Goal: Find specific page/section: Find specific page/section

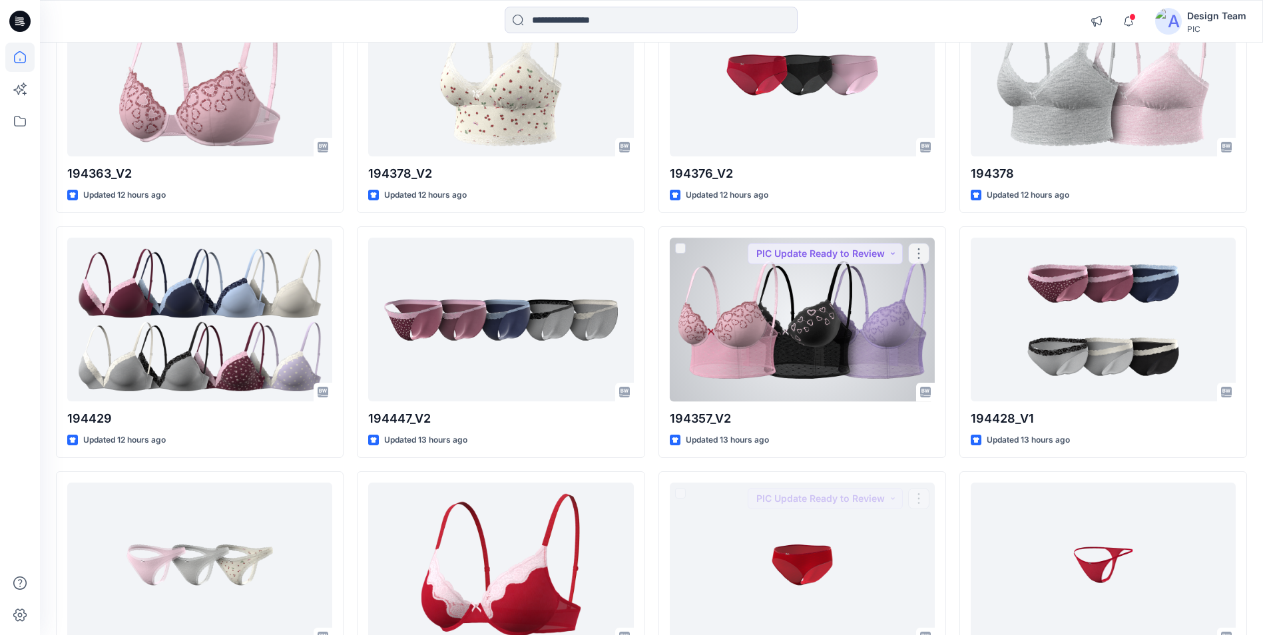
scroll to position [1671, 0]
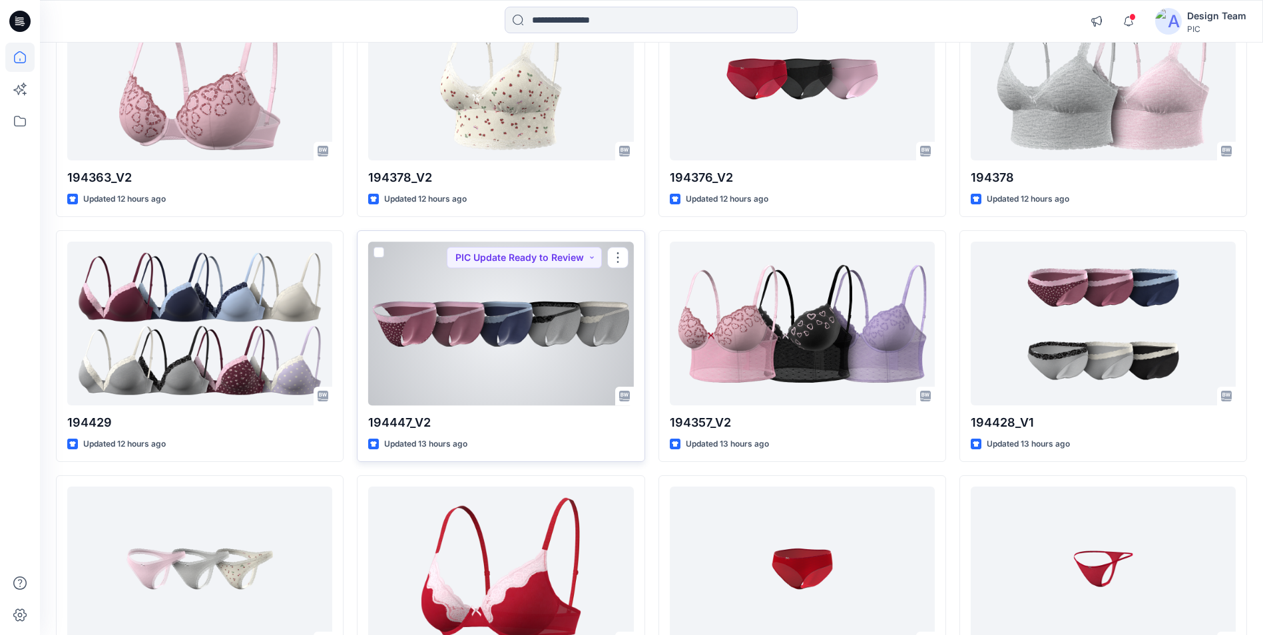
click at [556, 366] on div at bounding box center [500, 323] width 265 height 163
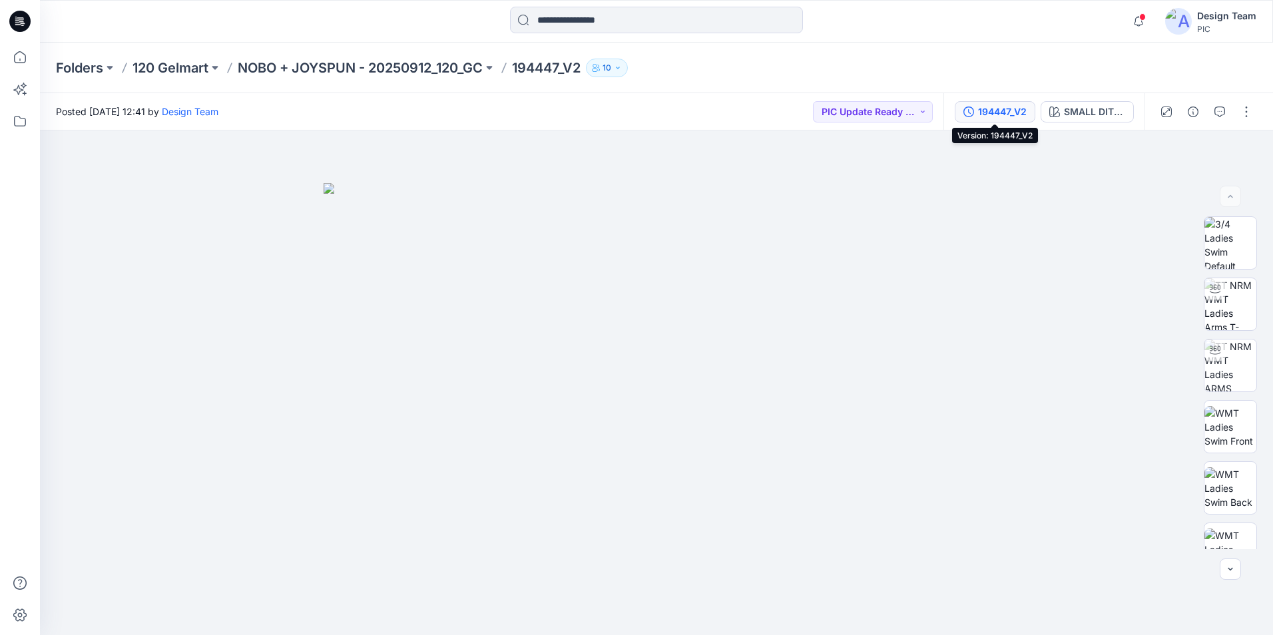
click at [1018, 114] on div "194447_V2" at bounding box center [1002, 112] width 49 height 15
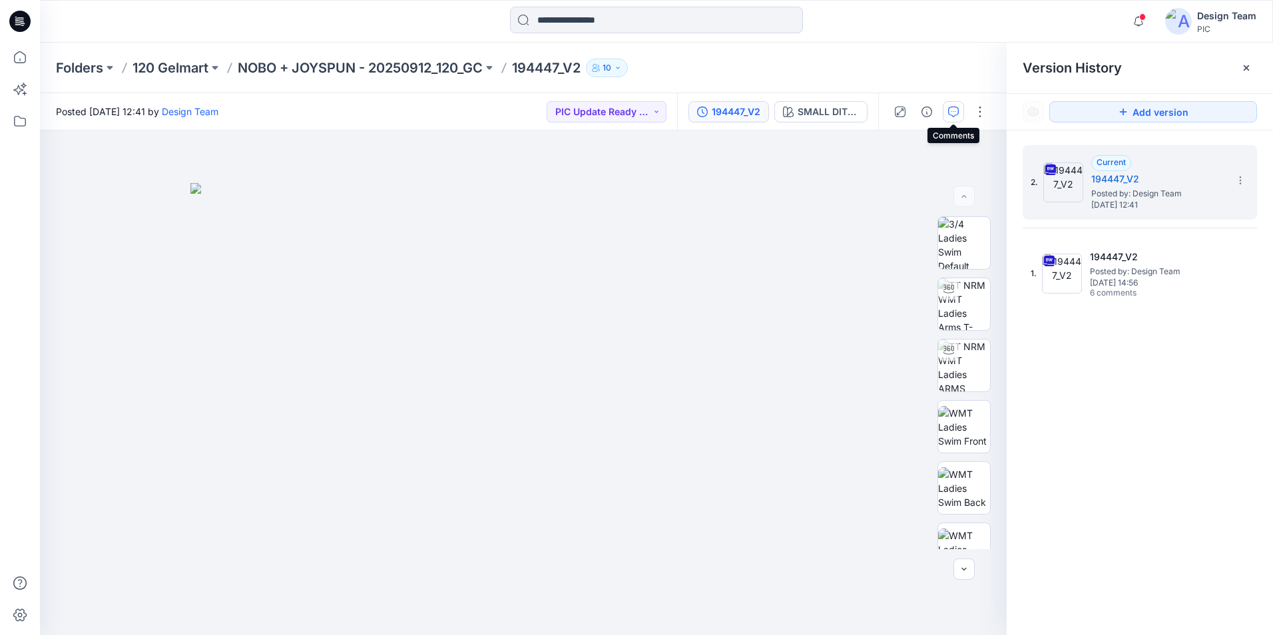
click at [956, 111] on icon "button" at bounding box center [953, 112] width 11 height 11
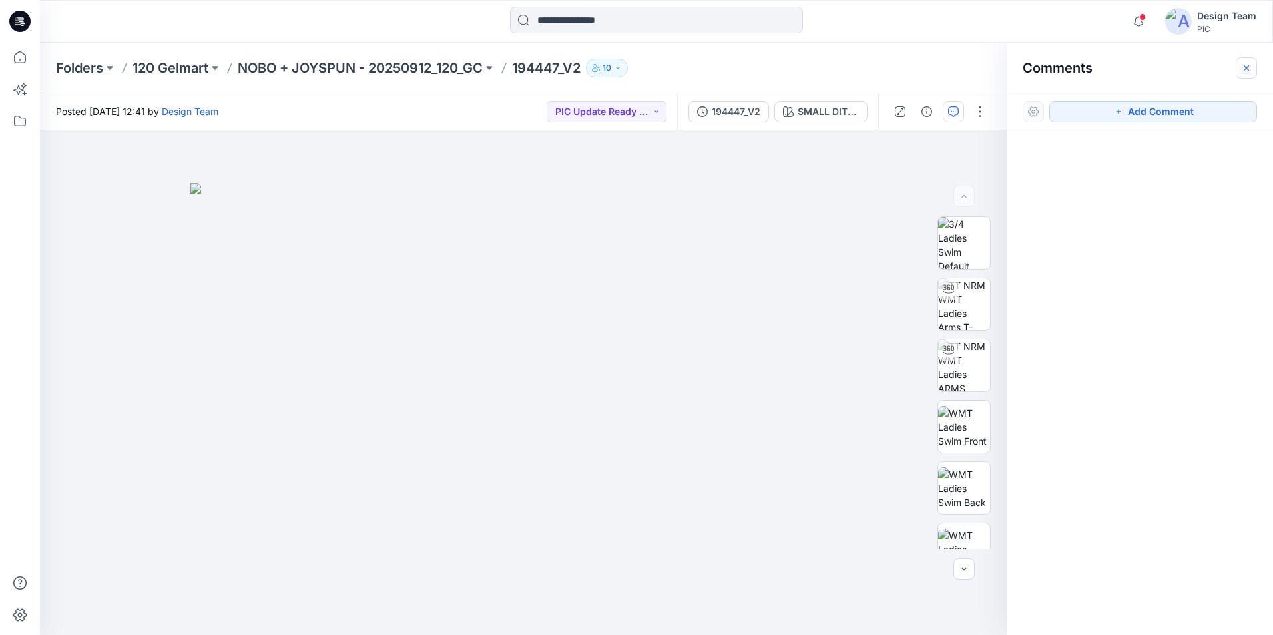
click at [1244, 65] on icon "button" at bounding box center [1246, 68] width 11 height 11
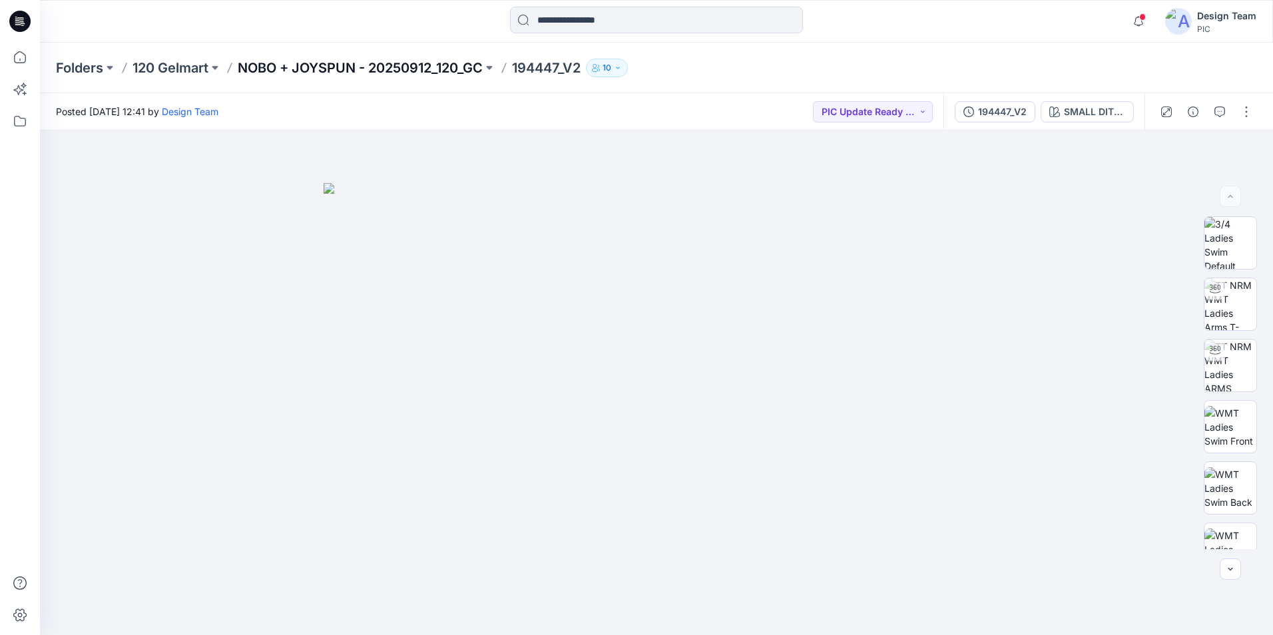
click at [432, 67] on p "NOBO + JOYSPUN - 20250912_120_GC" at bounding box center [360, 68] width 245 height 19
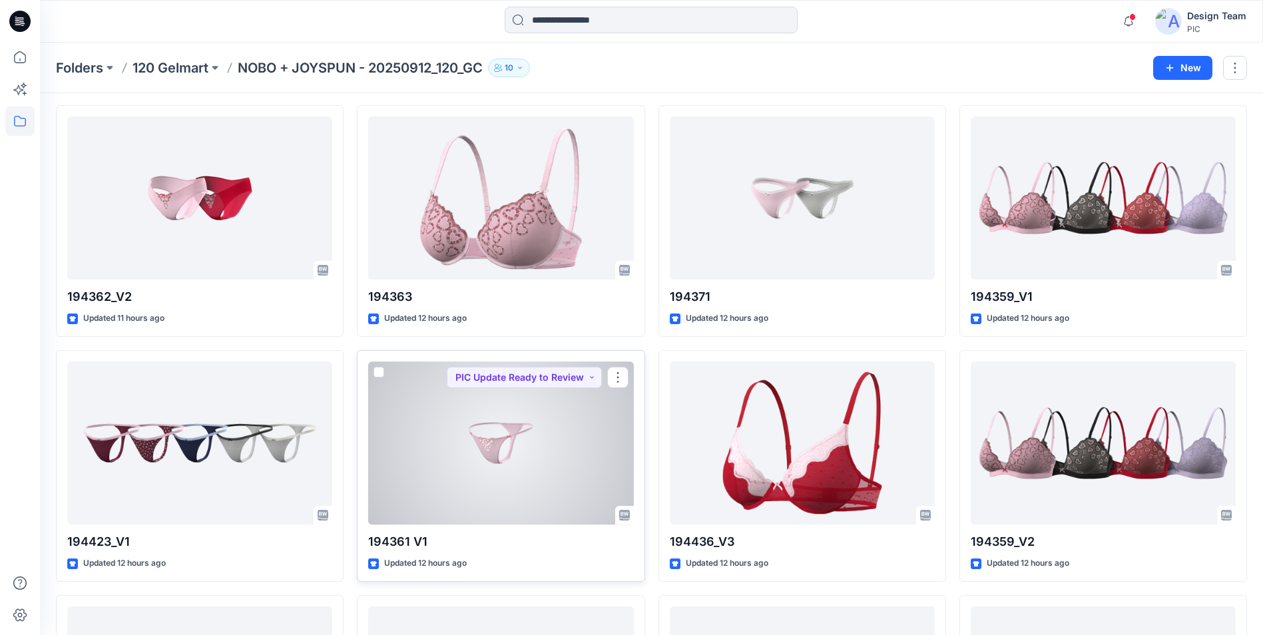
scroll to position [766, 0]
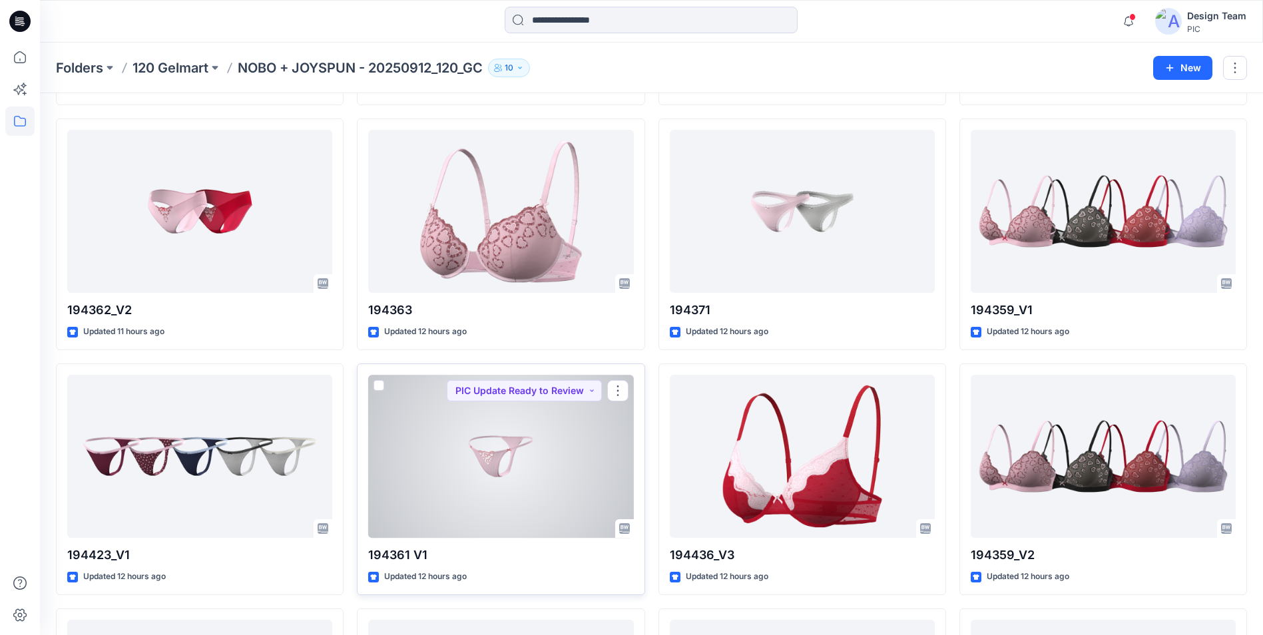
click at [457, 426] on div at bounding box center [500, 456] width 265 height 163
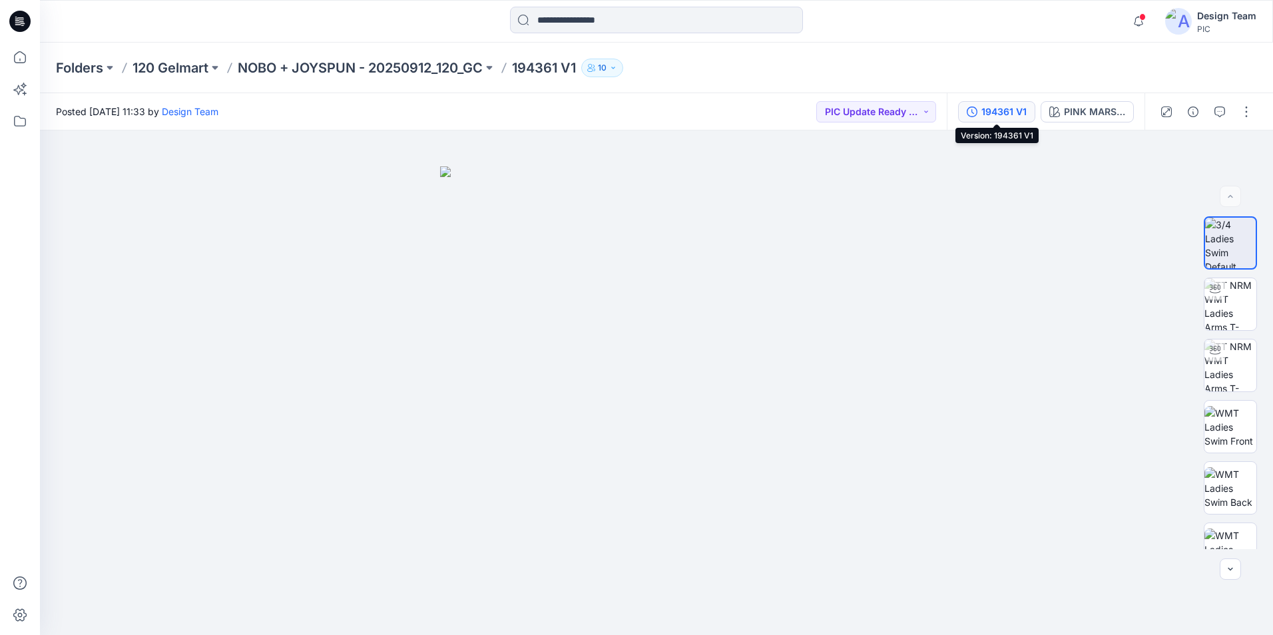
click at [1011, 107] on div "194361 V1" at bounding box center [1003, 112] width 45 height 15
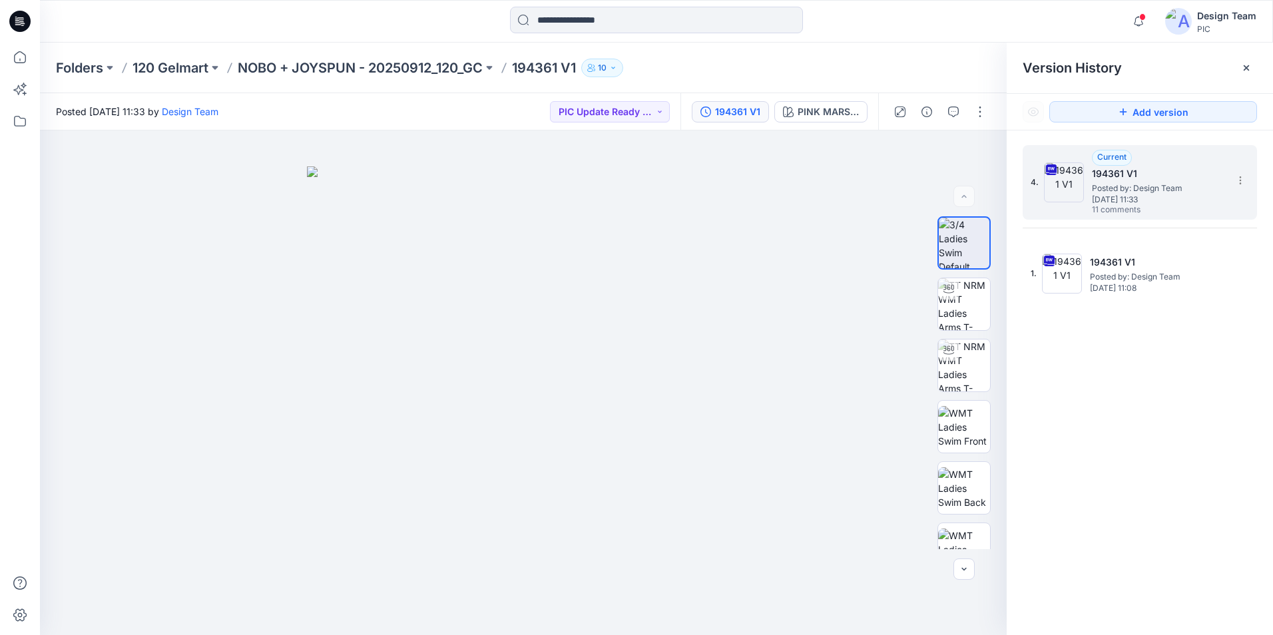
click at [1165, 193] on span "Posted by: Design Team" at bounding box center [1158, 188] width 133 height 13
click at [959, 113] on button "button" at bounding box center [953, 111] width 21 height 21
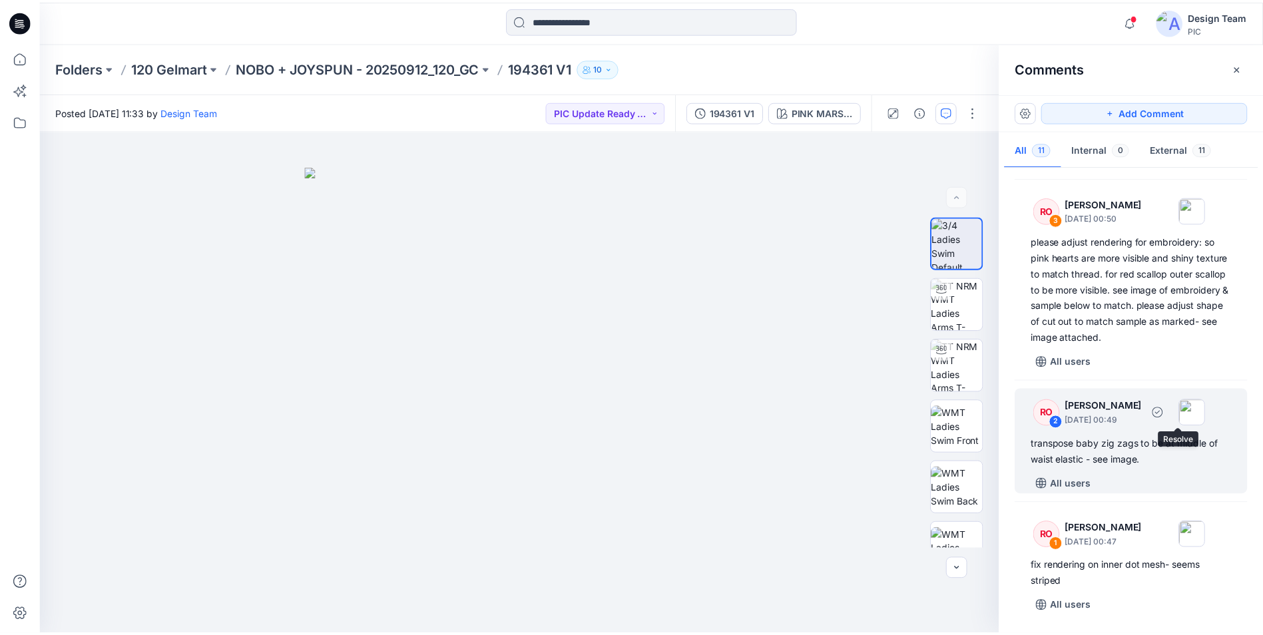
scroll to position [1003, 0]
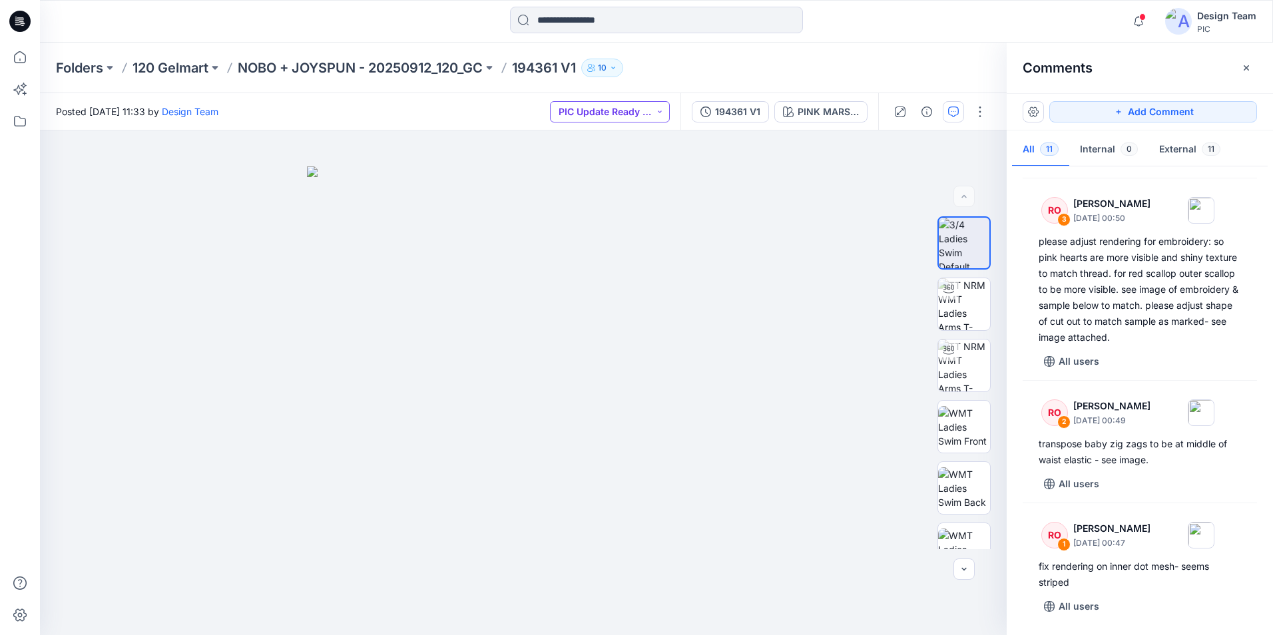
click at [658, 111] on button "PIC Update Ready to Review" at bounding box center [610, 111] width 120 height 21
click at [599, 236] on p "Resubmit" at bounding box center [597, 232] width 41 height 17
click at [349, 62] on p "NOBO + JOYSPUN - 20250912_120_GC" at bounding box center [360, 68] width 245 height 19
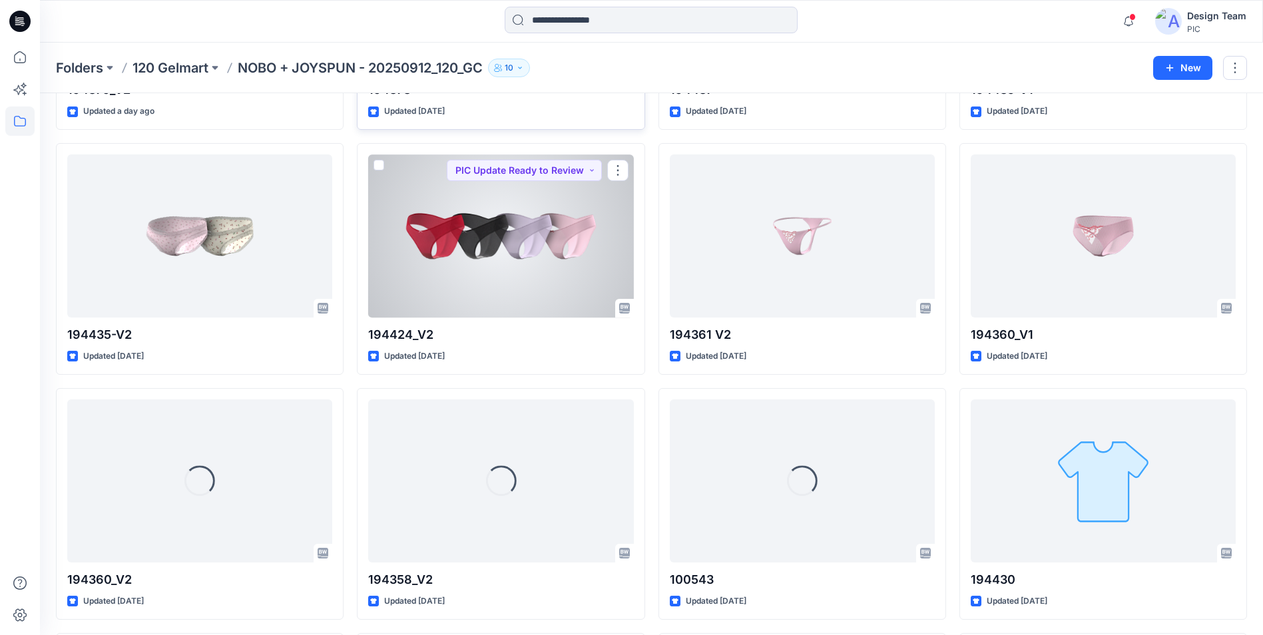
scroll to position [3440, 0]
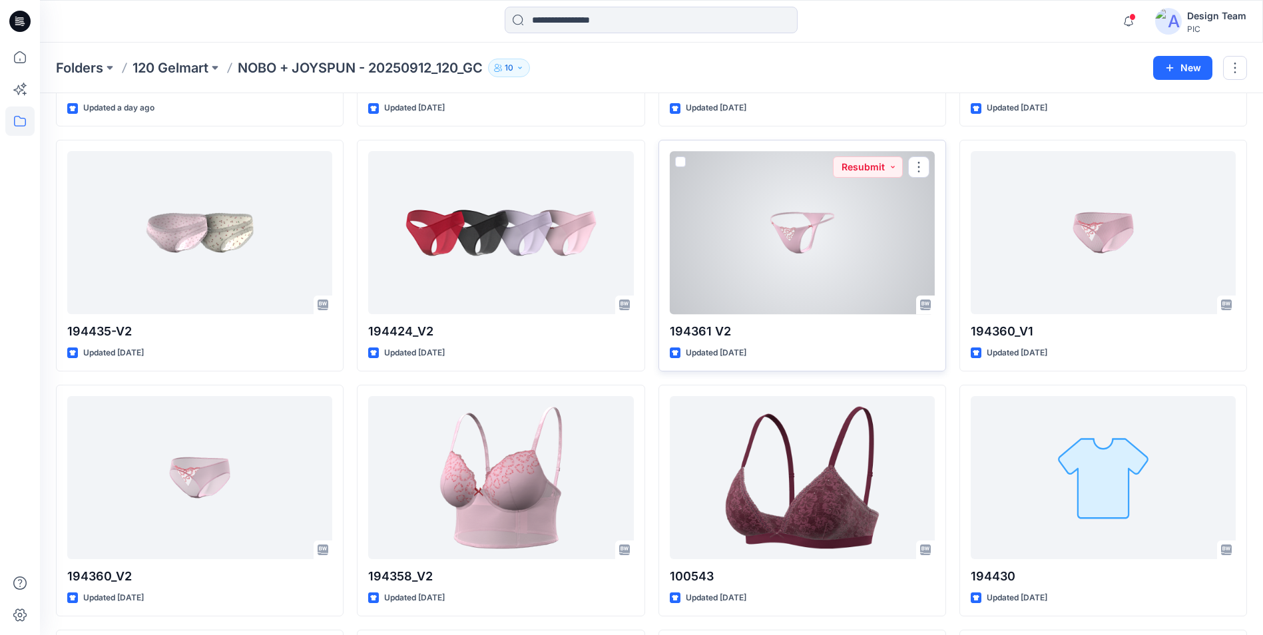
click at [774, 271] on div at bounding box center [802, 232] width 265 height 163
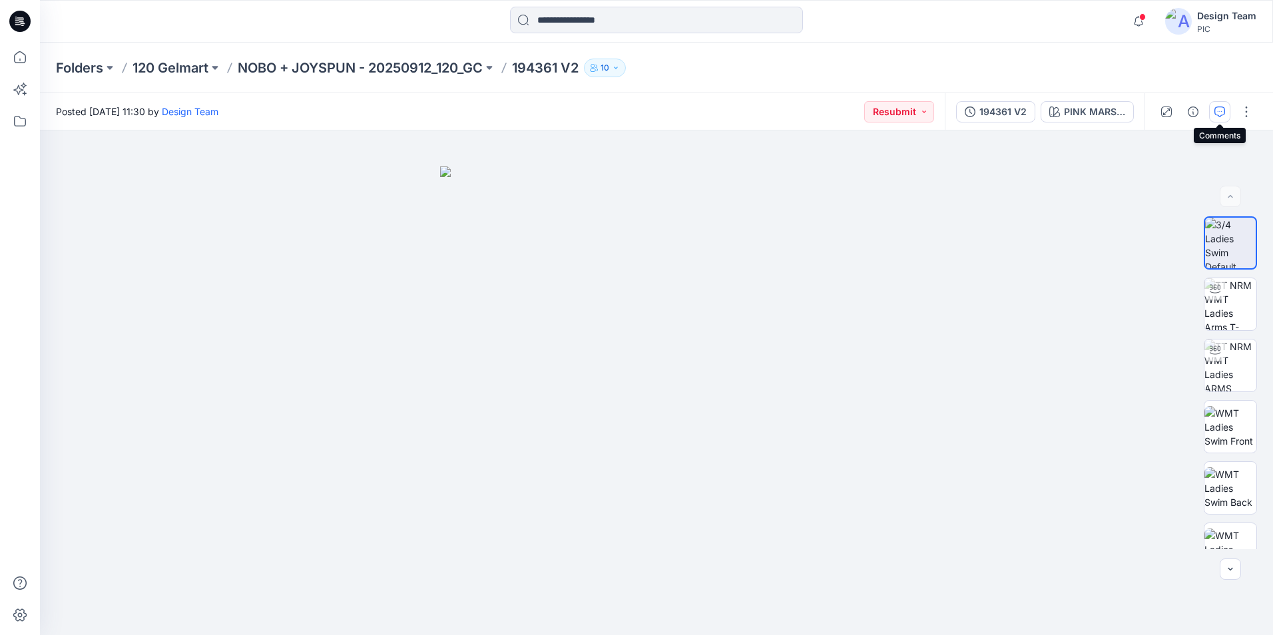
click at [1216, 109] on icon "button" at bounding box center [1219, 112] width 11 height 11
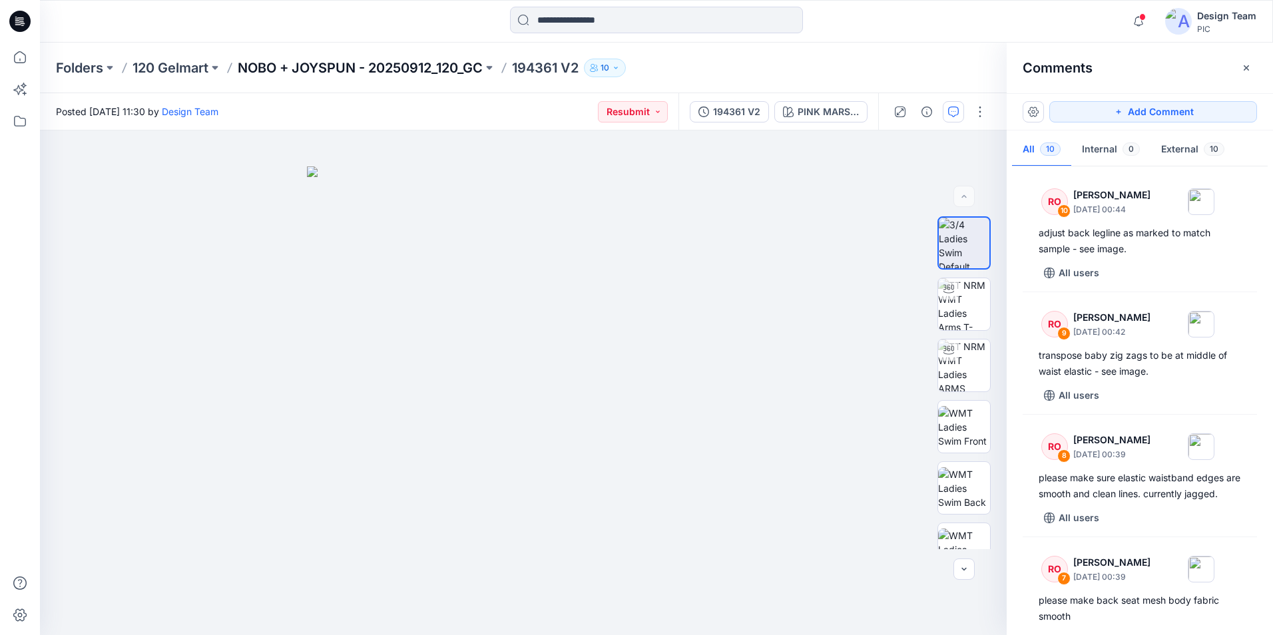
click at [377, 65] on p "NOBO + JOYSPUN - 20250912_120_GC" at bounding box center [360, 68] width 245 height 19
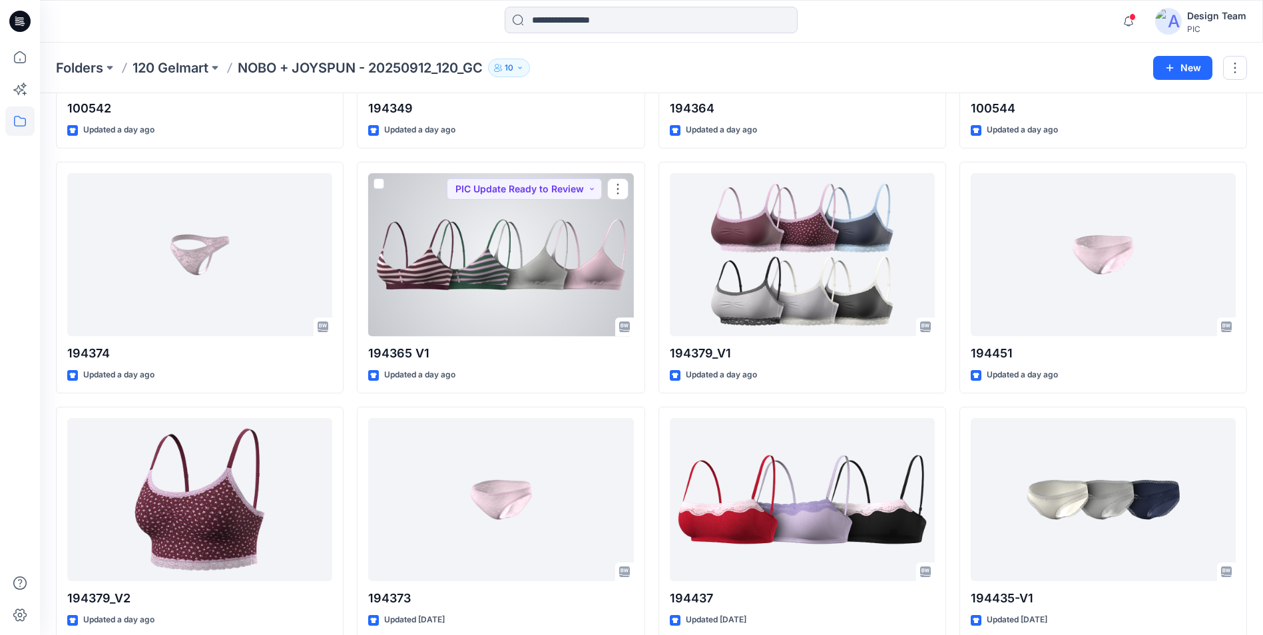
scroll to position [2930, 0]
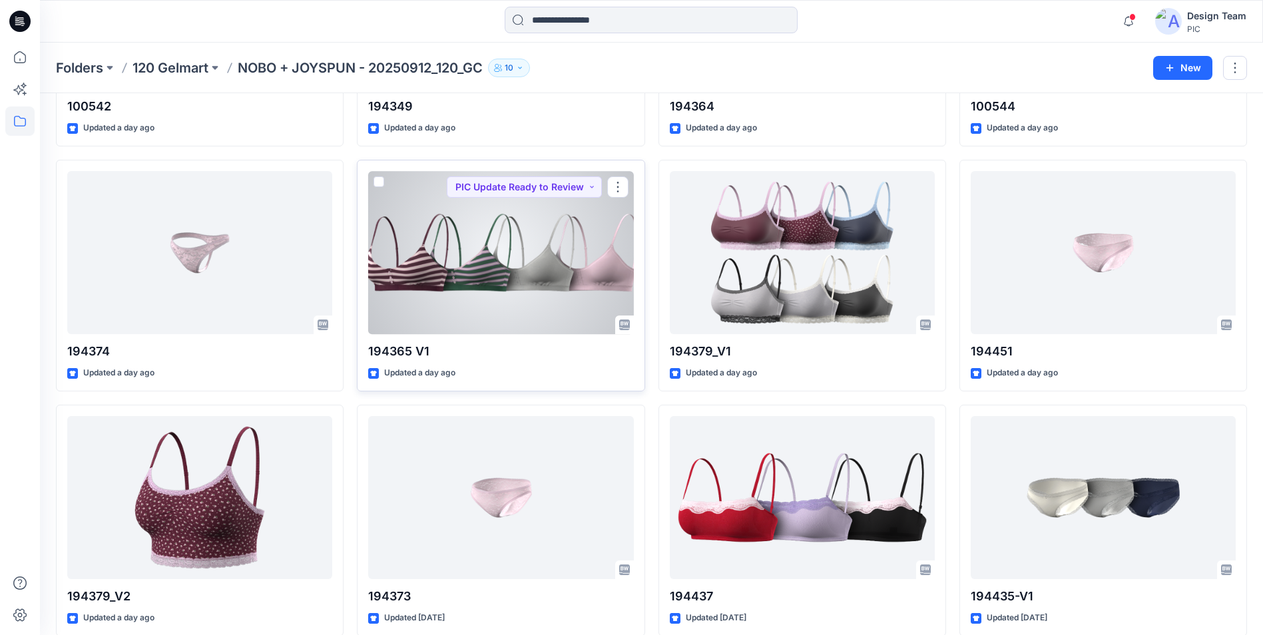
click at [541, 286] on div at bounding box center [500, 252] width 265 height 163
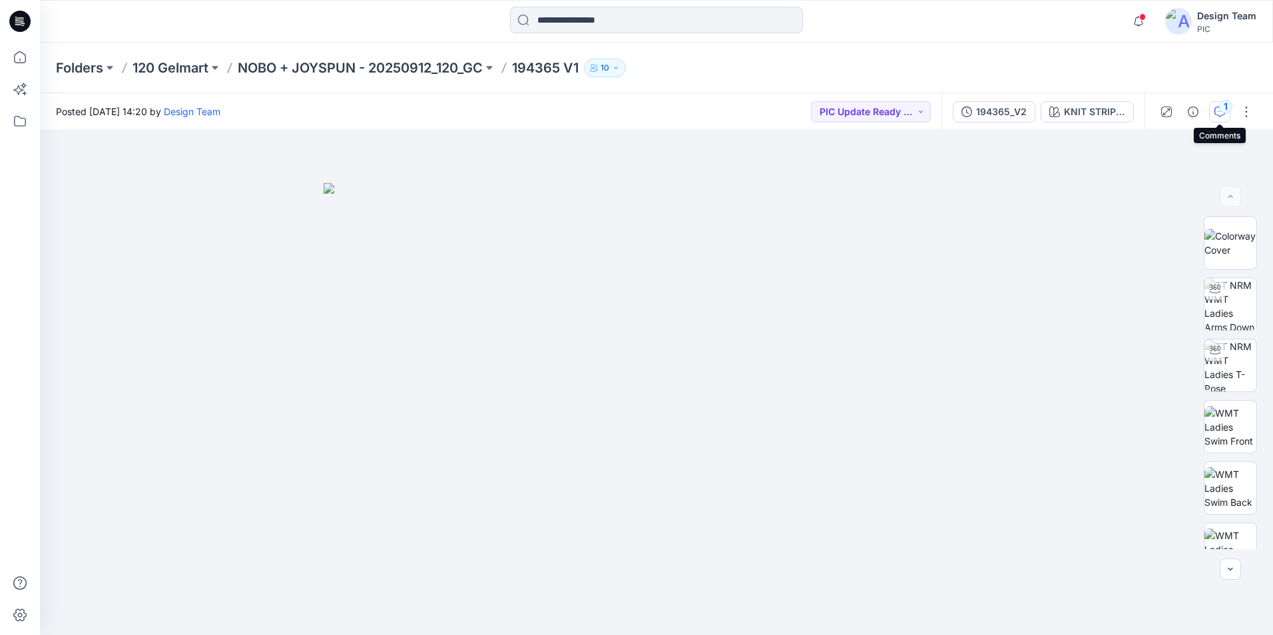
click at [1216, 111] on icon "button" at bounding box center [1219, 112] width 11 height 11
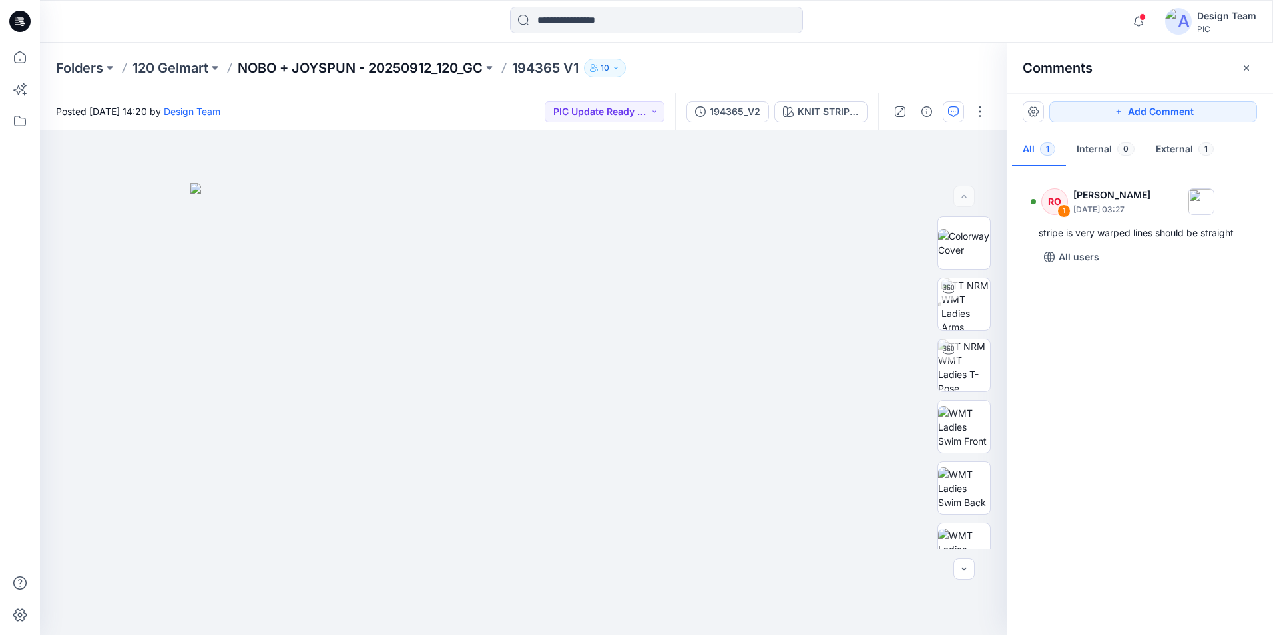
click at [312, 69] on p "NOBO + JOYSPUN - 20250912_120_GC" at bounding box center [360, 68] width 245 height 19
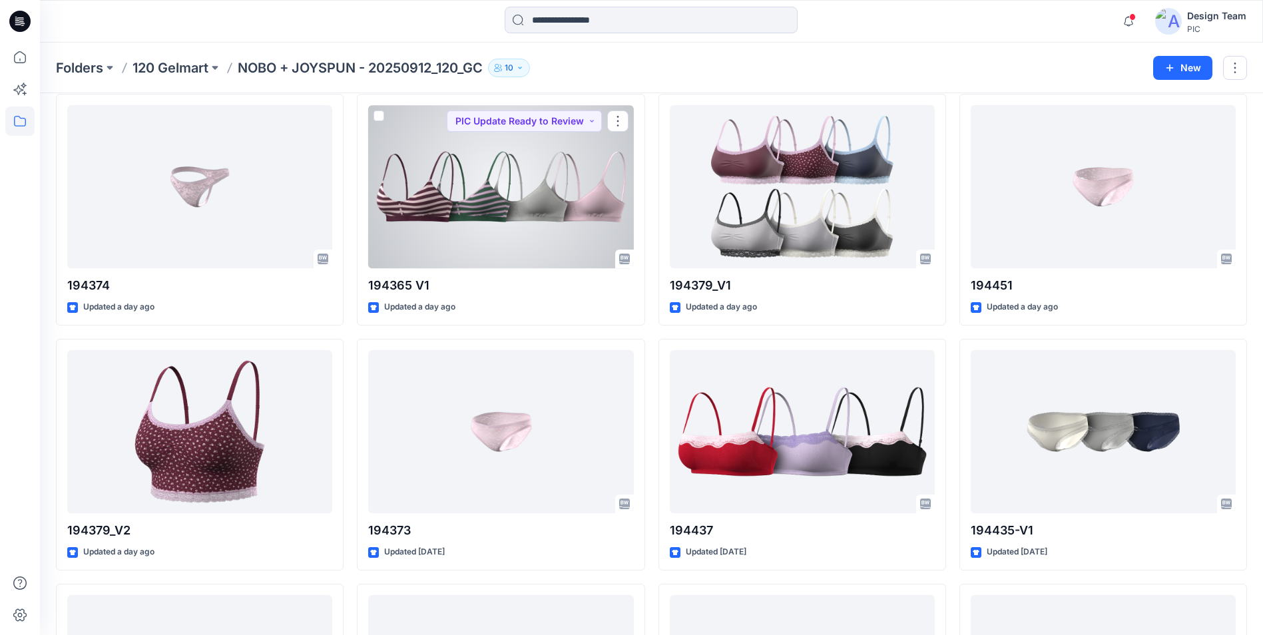
scroll to position [2996, 0]
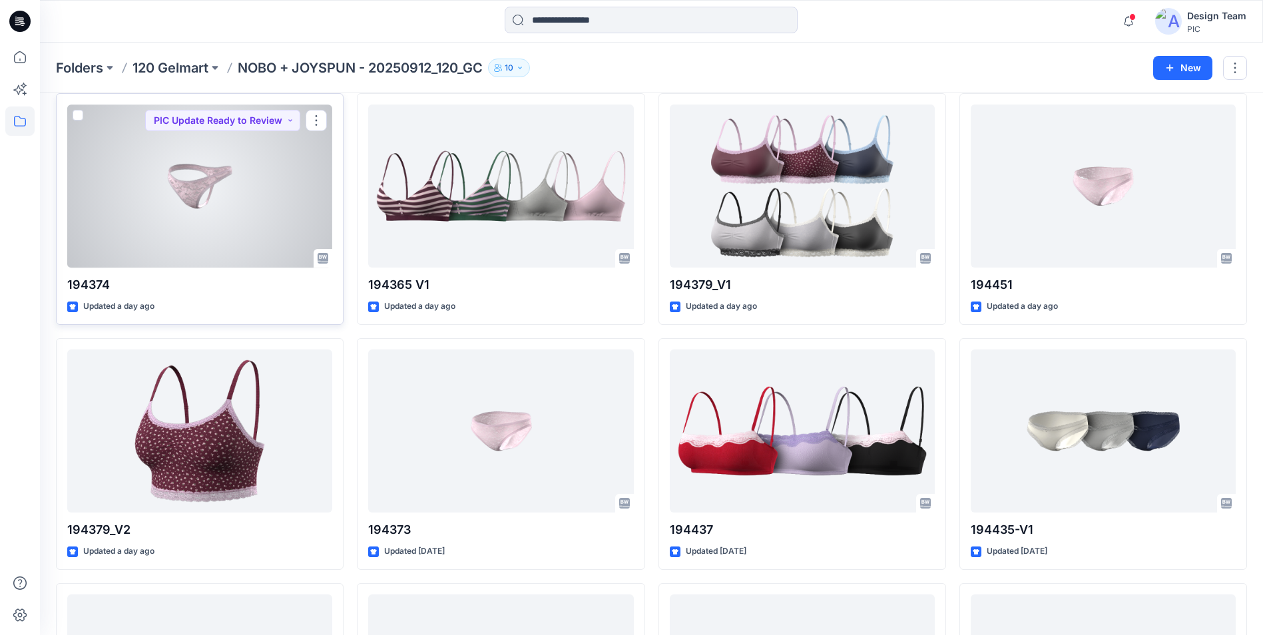
click at [234, 162] on div at bounding box center [199, 186] width 265 height 163
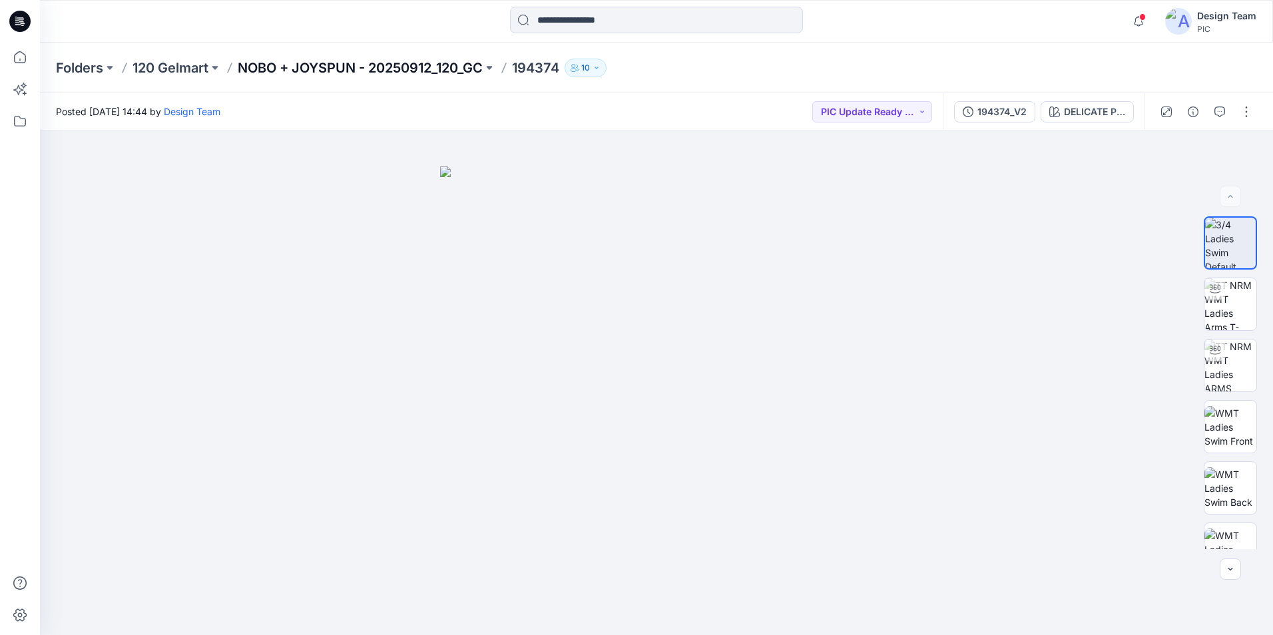
click at [433, 67] on p "NOBO + JOYSPUN - 20250912_120_GC" at bounding box center [360, 68] width 245 height 19
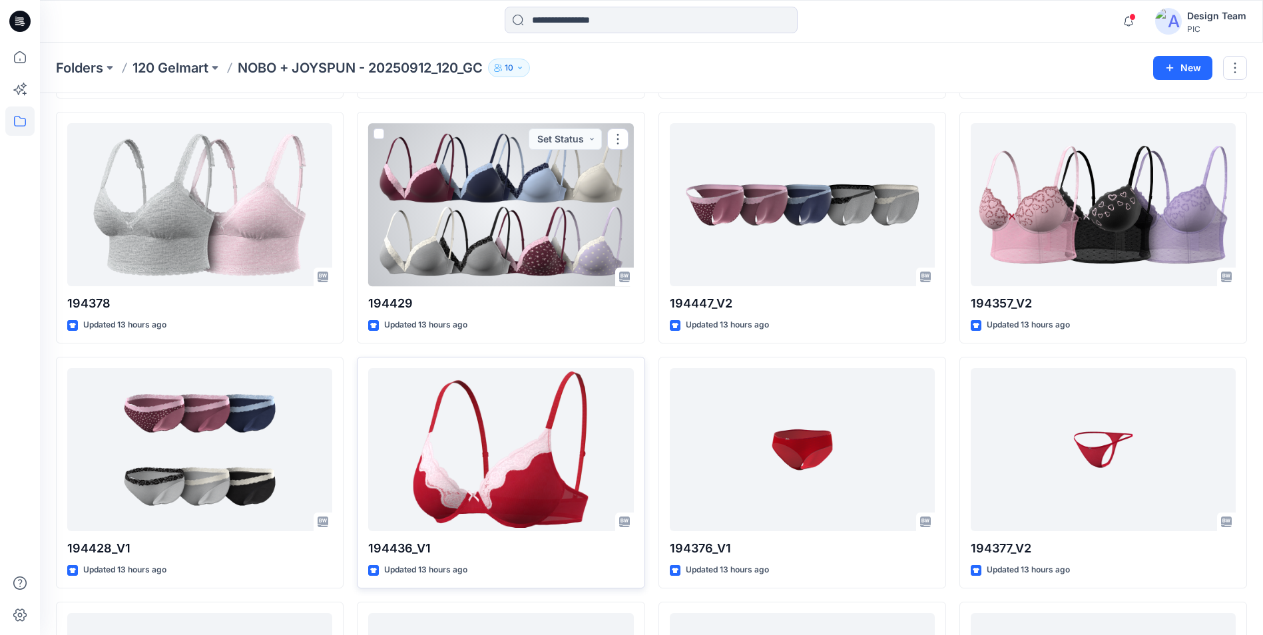
scroll to position [1531, 0]
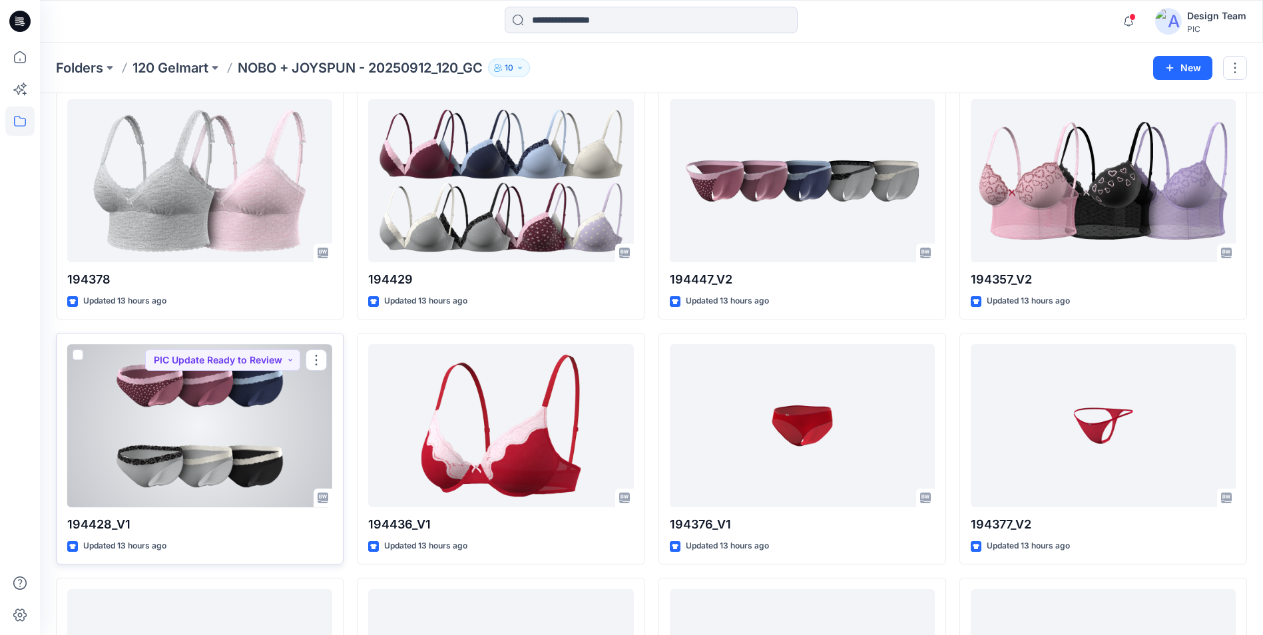
click at [296, 409] on div at bounding box center [199, 425] width 265 height 163
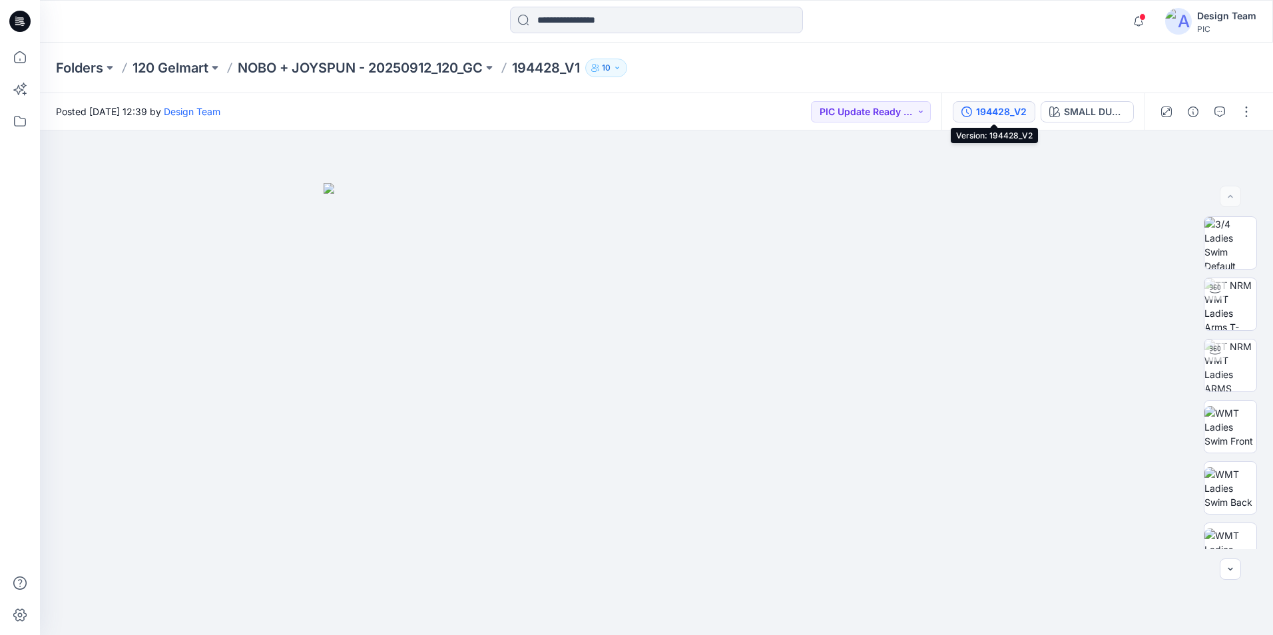
click at [1018, 112] on div "194428_V2" at bounding box center [1001, 112] width 51 height 15
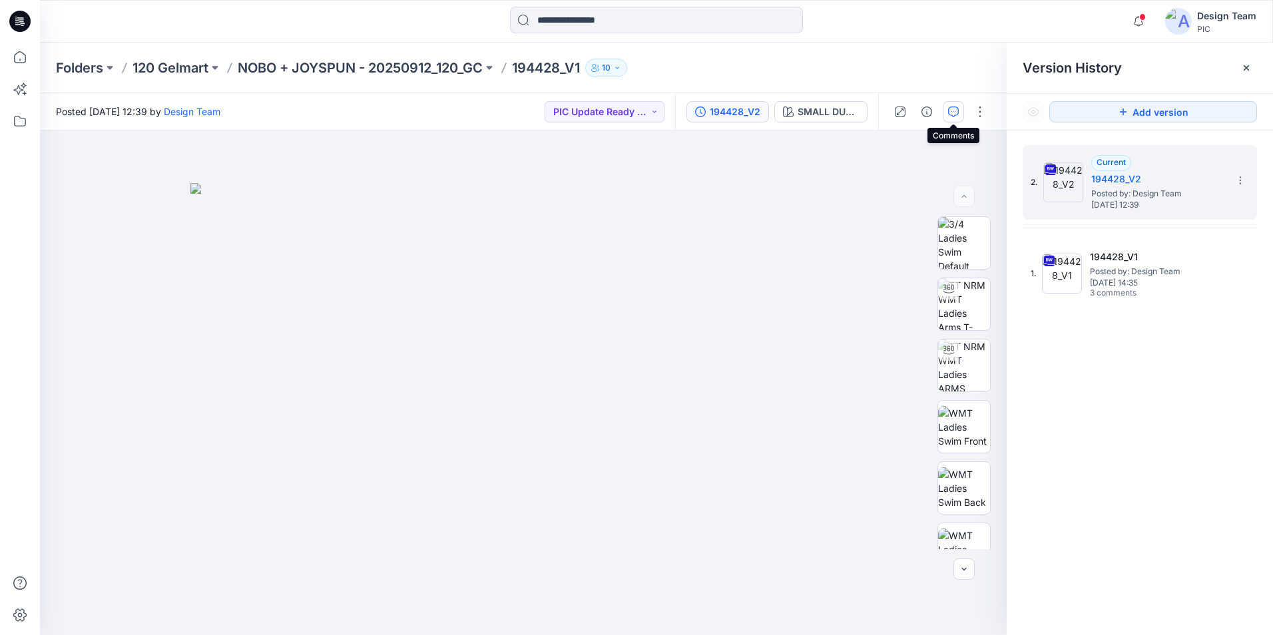
click at [945, 115] on button "button" at bounding box center [953, 111] width 21 height 21
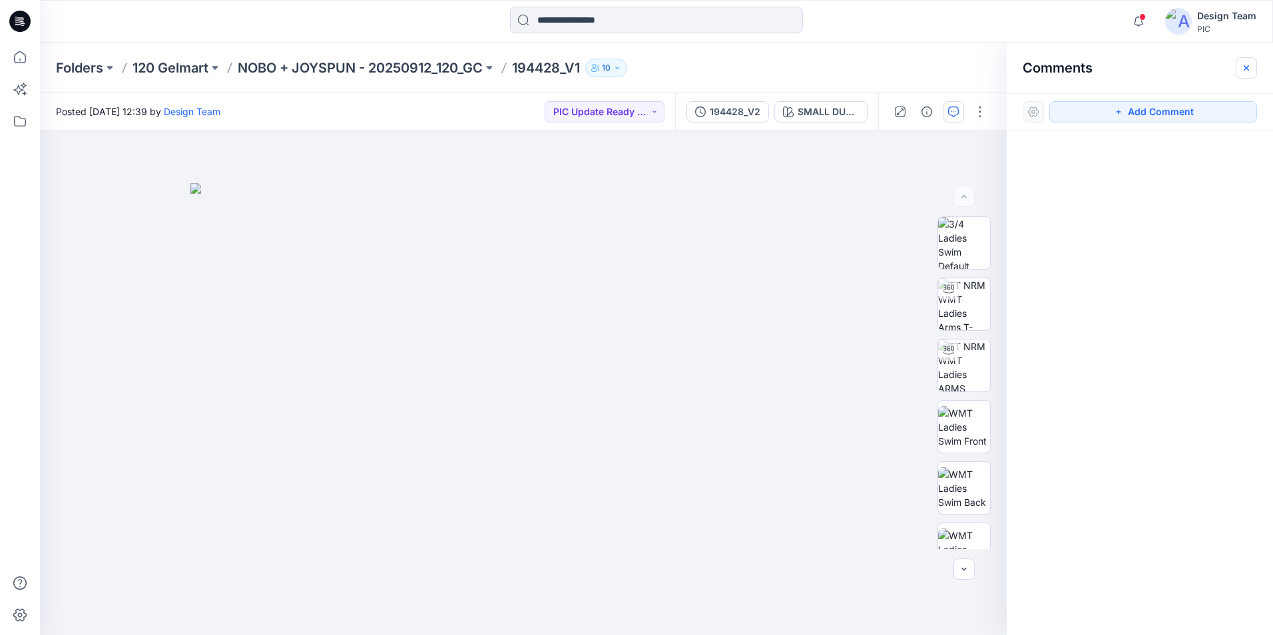
click at [1240, 69] on button "button" at bounding box center [1246, 67] width 21 height 21
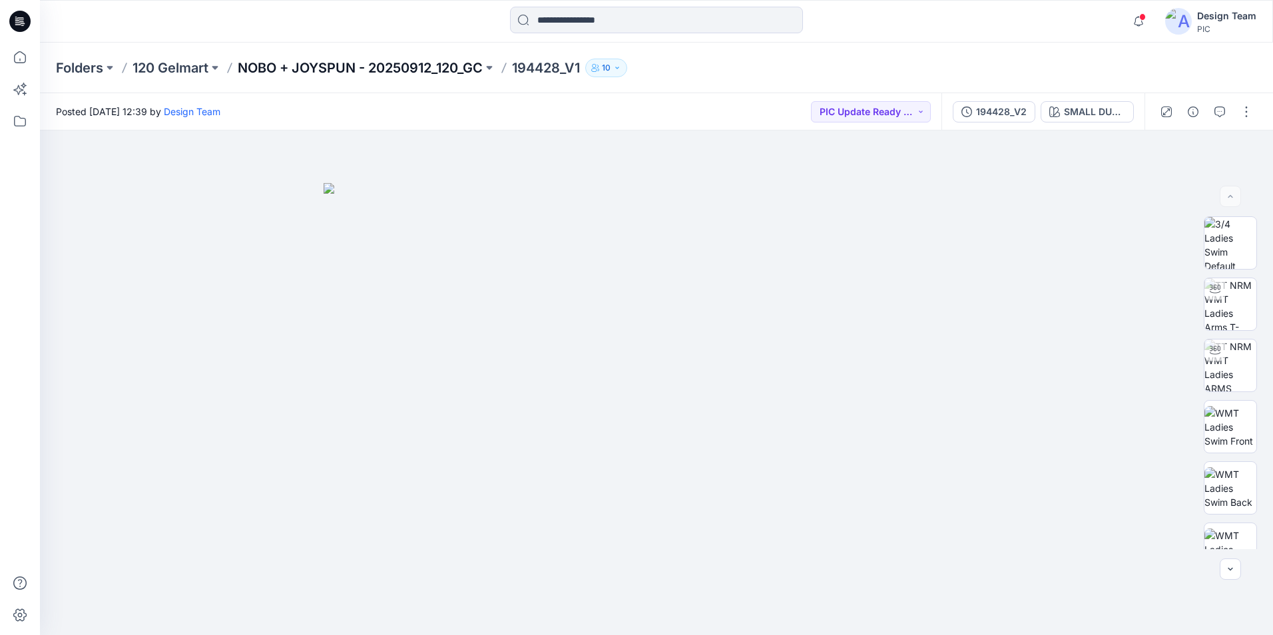
click at [462, 69] on p "NOBO + JOYSPUN - 20250912_120_GC" at bounding box center [360, 68] width 245 height 19
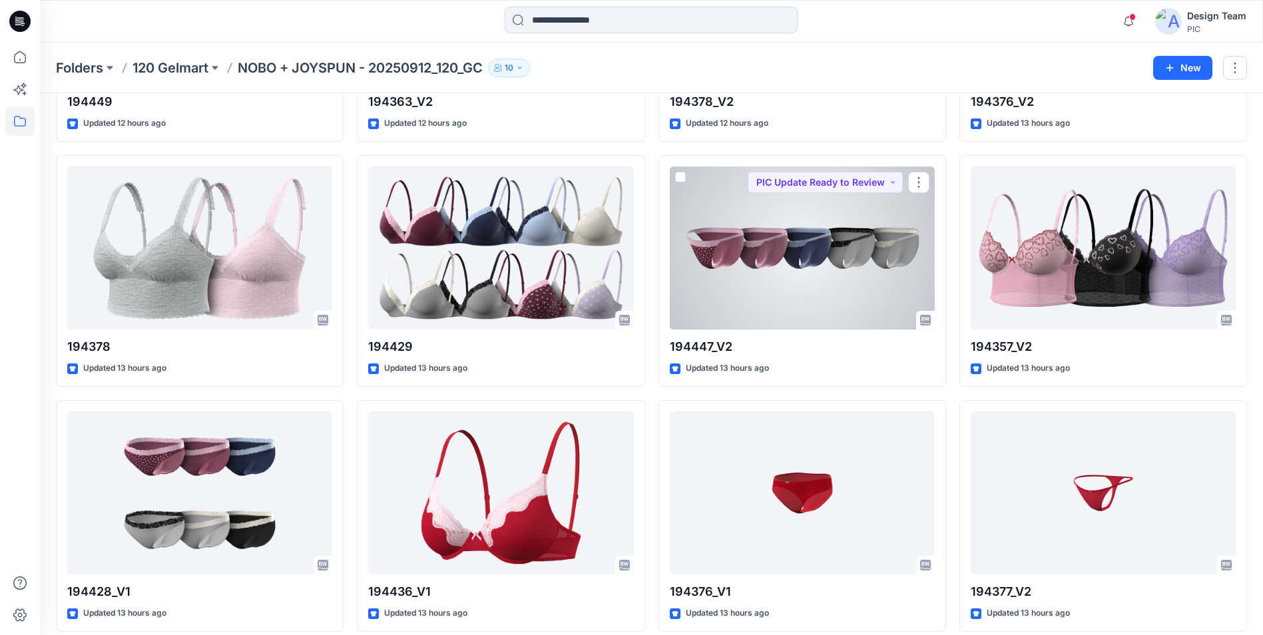
scroll to position [1465, 0]
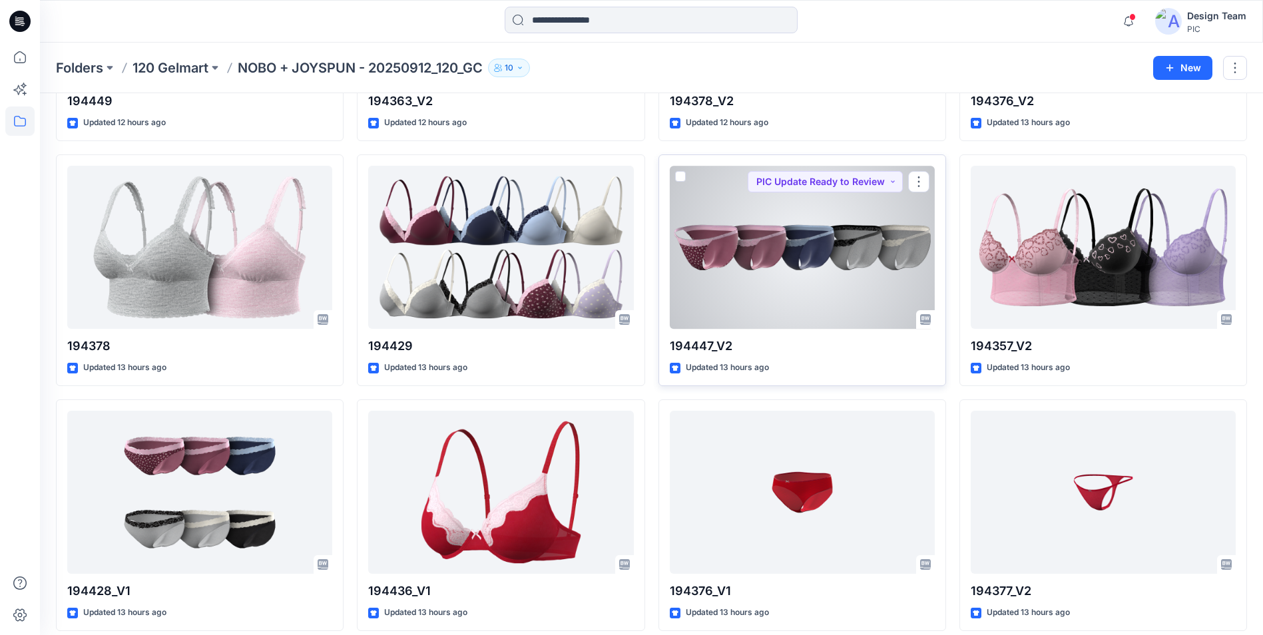
click at [819, 268] on div at bounding box center [802, 247] width 265 height 163
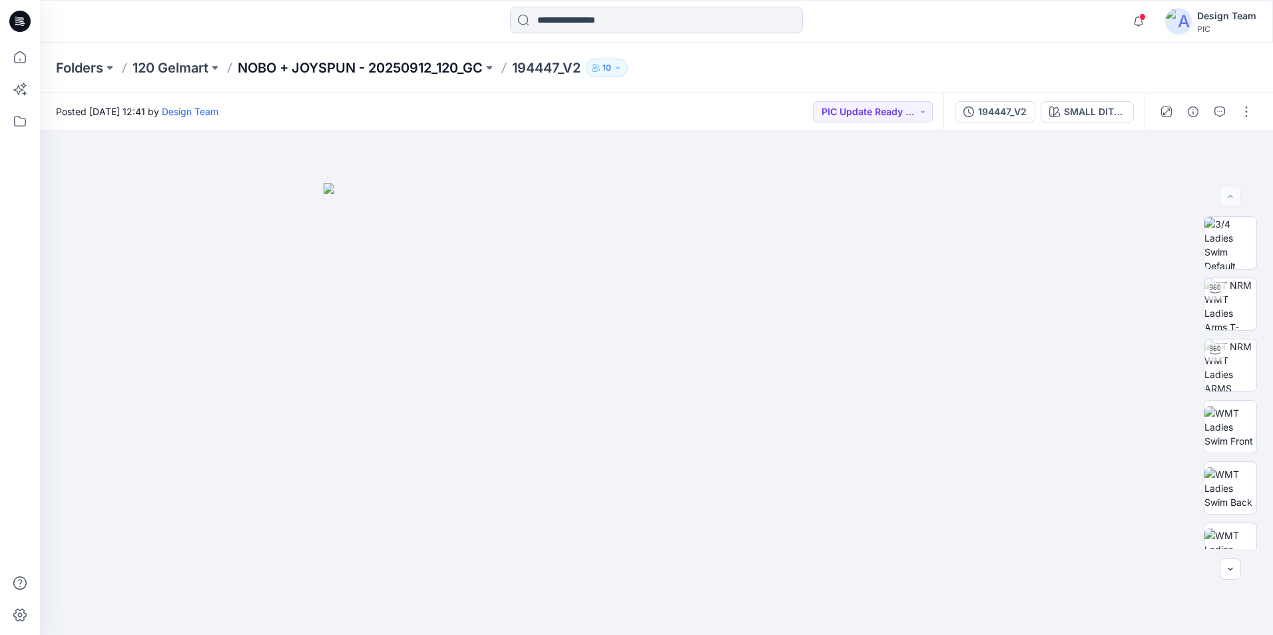
click at [325, 62] on p "NOBO + JOYSPUN - 20250912_120_GC" at bounding box center [360, 68] width 245 height 19
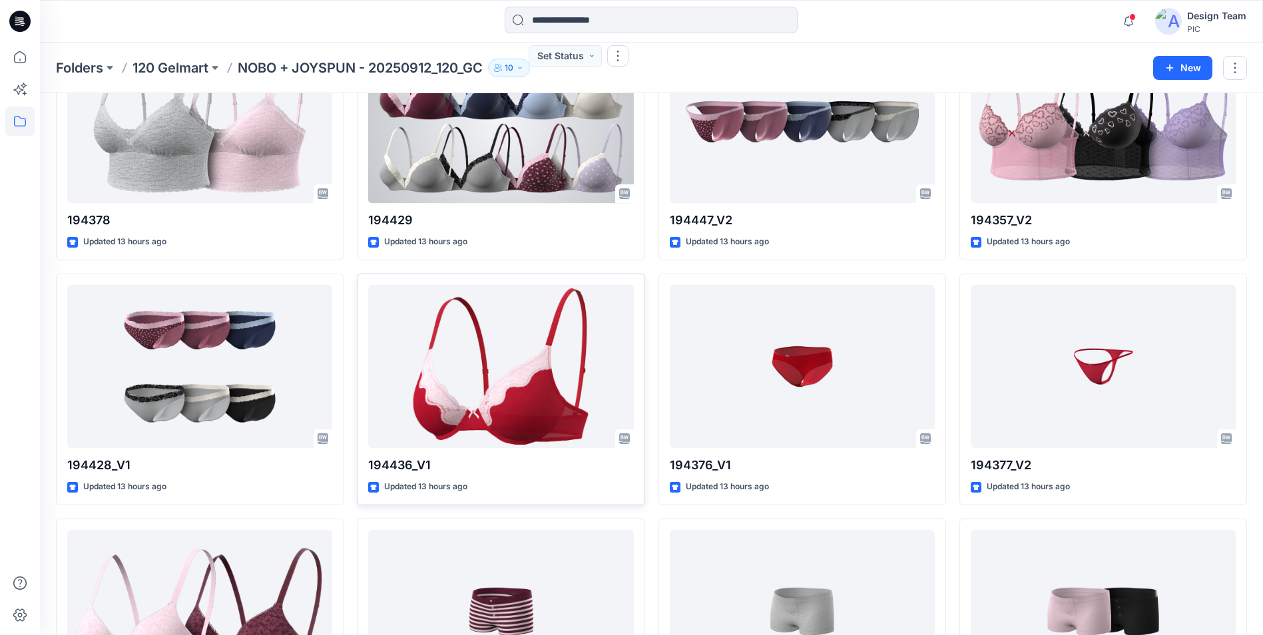
scroll to position [1598, 0]
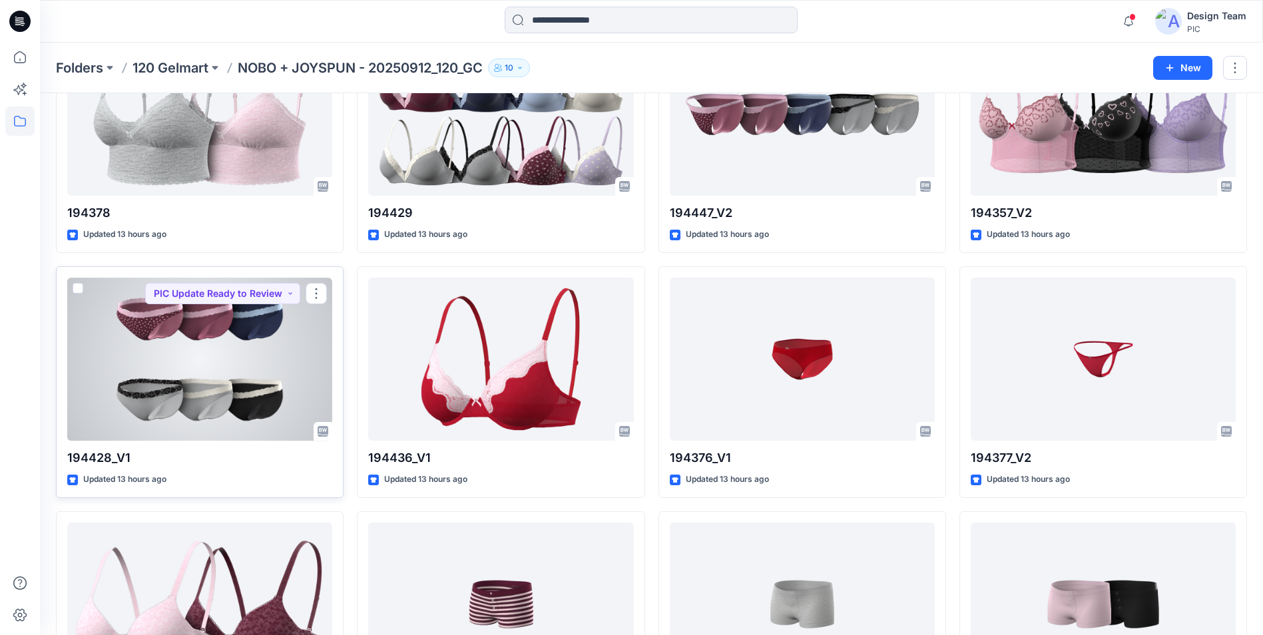
click at [257, 364] on div at bounding box center [199, 359] width 265 height 163
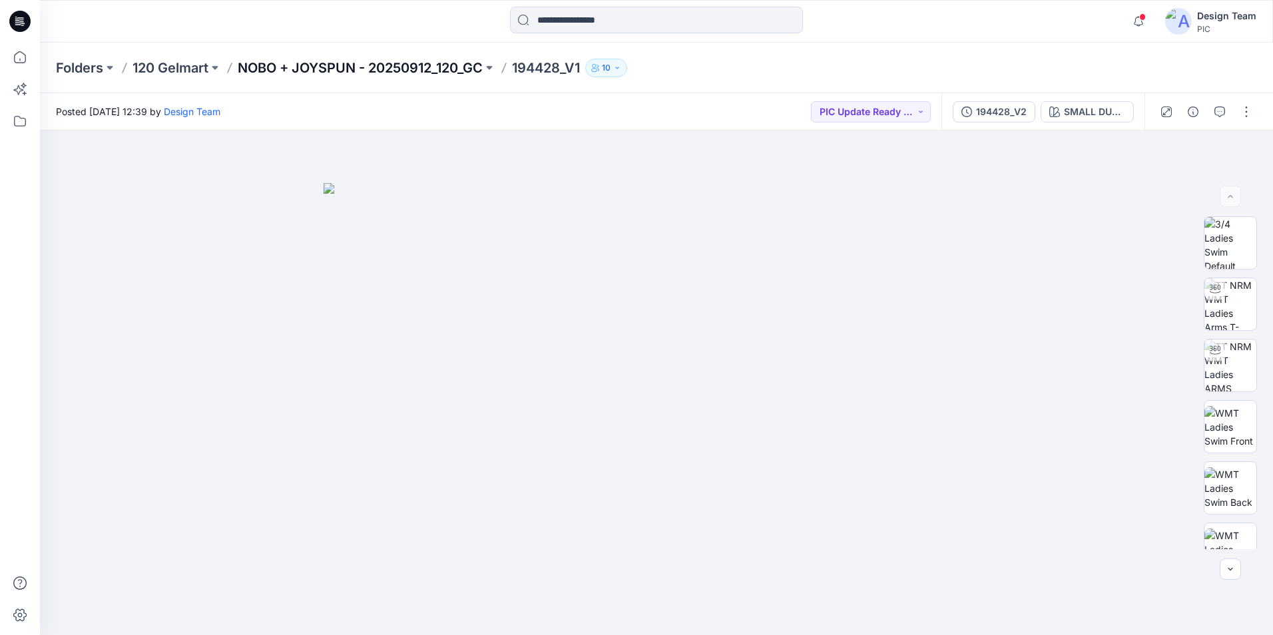
click at [451, 69] on p "NOBO + JOYSPUN - 20250912_120_GC" at bounding box center [360, 68] width 245 height 19
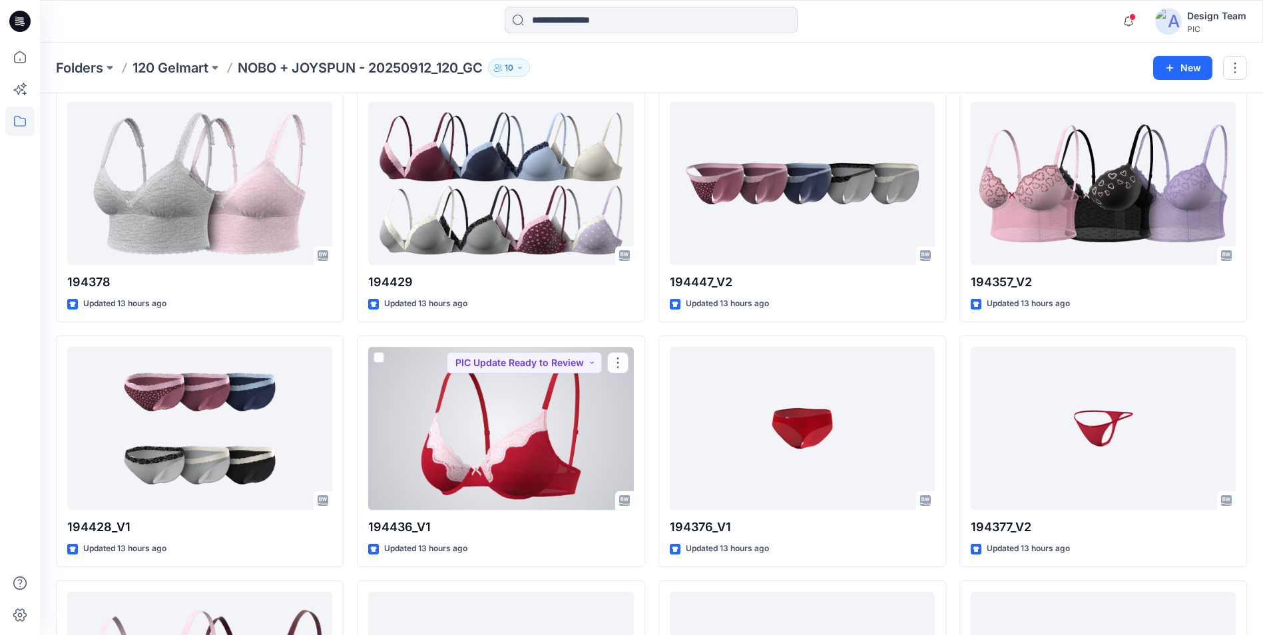
scroll to position [1531, 0]
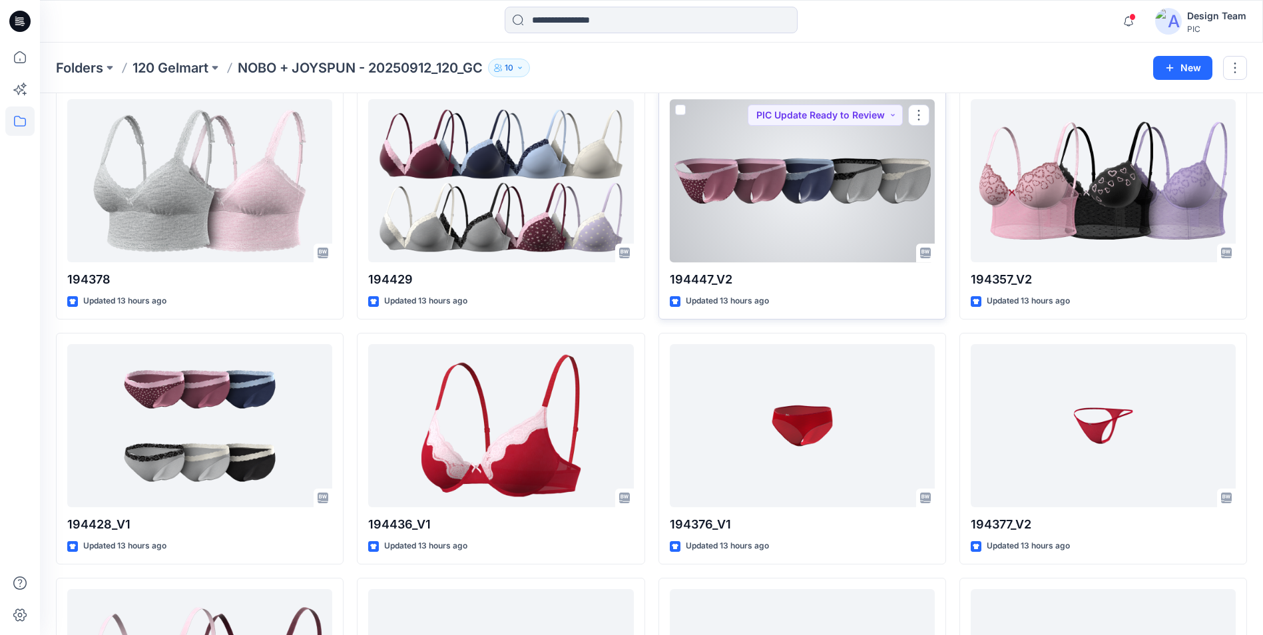
click at [752, 182] on div at bounding box center [802, 180] width 265 height 163
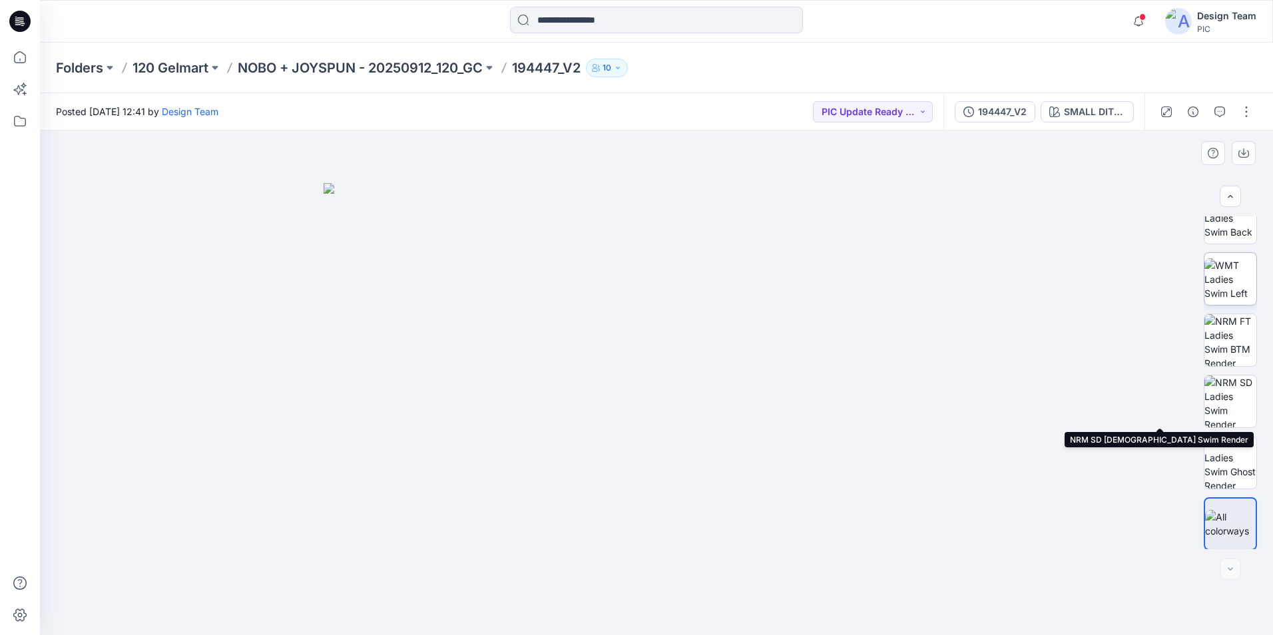
scroll to position [272, 0]
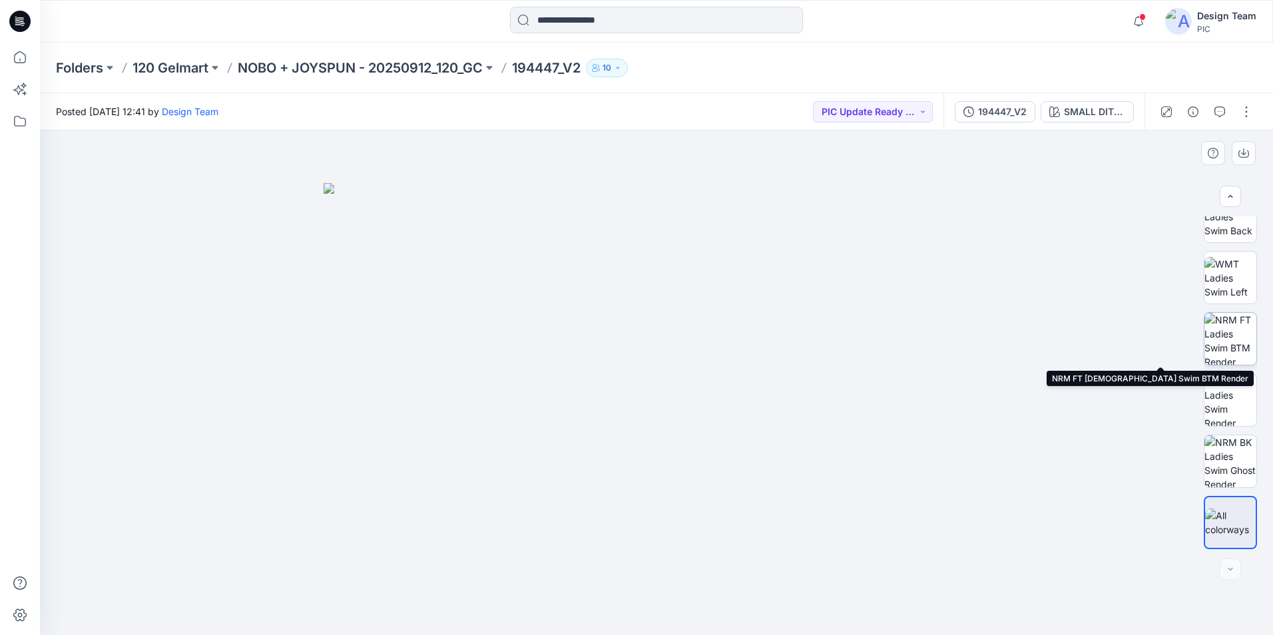
click at [1238, 335] on img at bounding box center [1230, 339] width 52 height 52
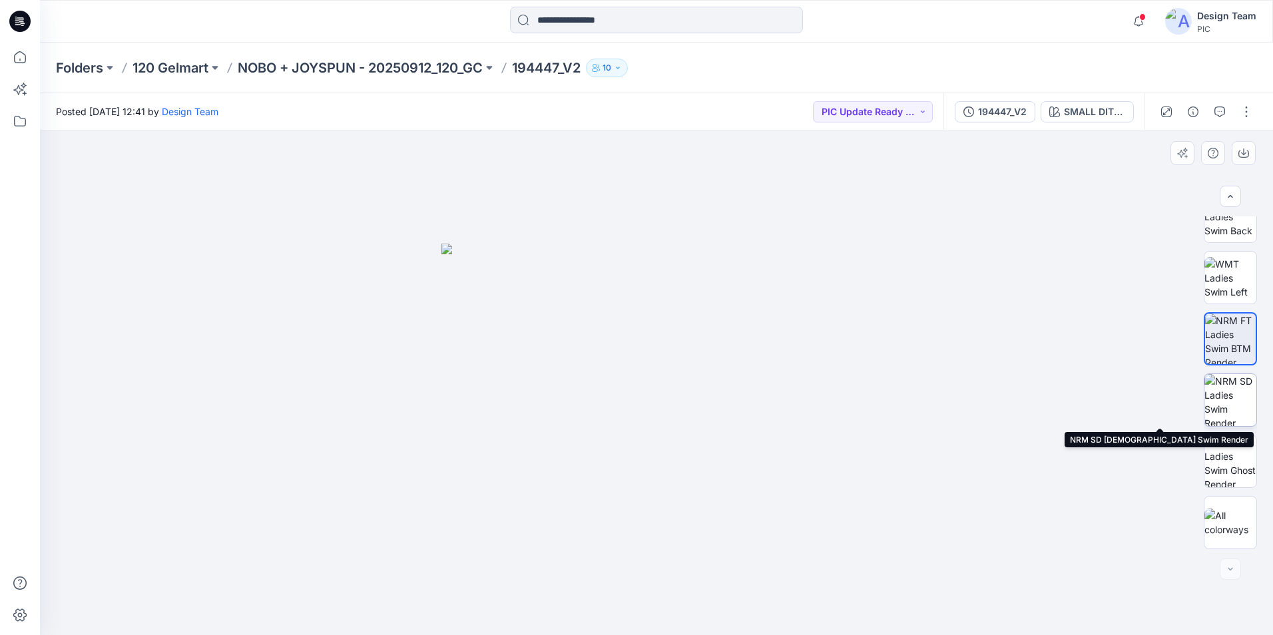
click at [1234, 420] on img at bounding box center [1230, 400] width 52 height 52
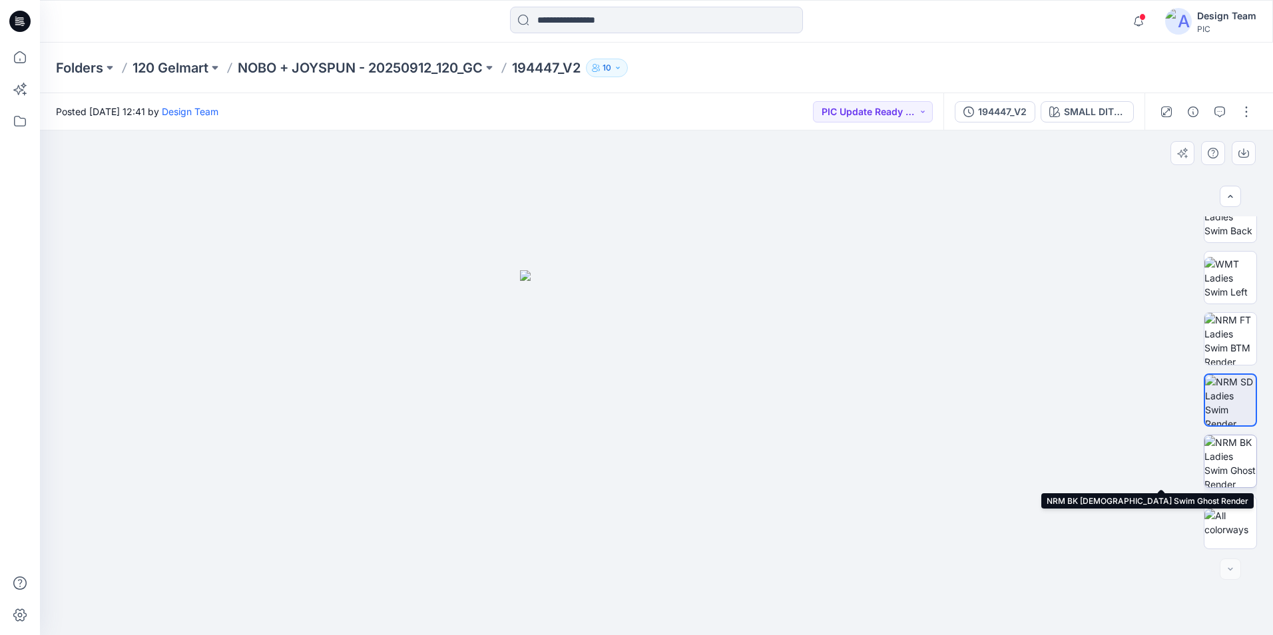
click at [1225, 456] on img at bounding box center [1230, 461] width 52 height 52
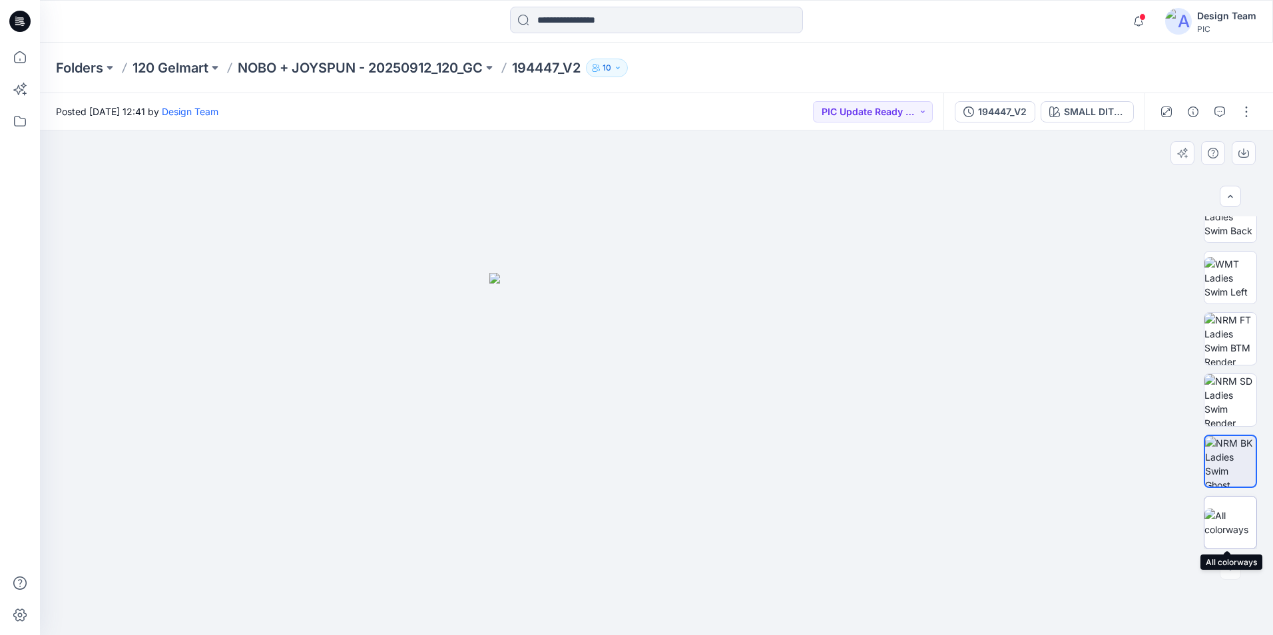
click at [1226, 524] on img at bounding box center [1230, 523] width 52 height 28
click at [329, 70] on p "NOBO + JOYSPUN - 20250912_120_GC" at bounding box center [360, 68] width 245 height 19
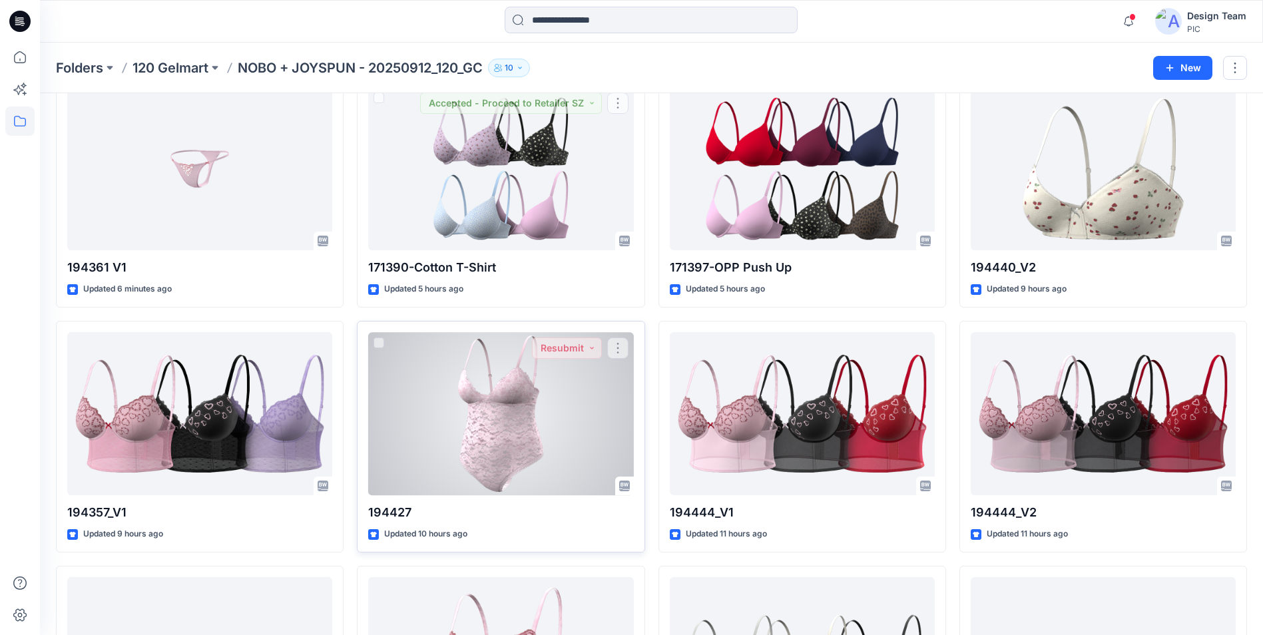
scroll to position [266, 0]
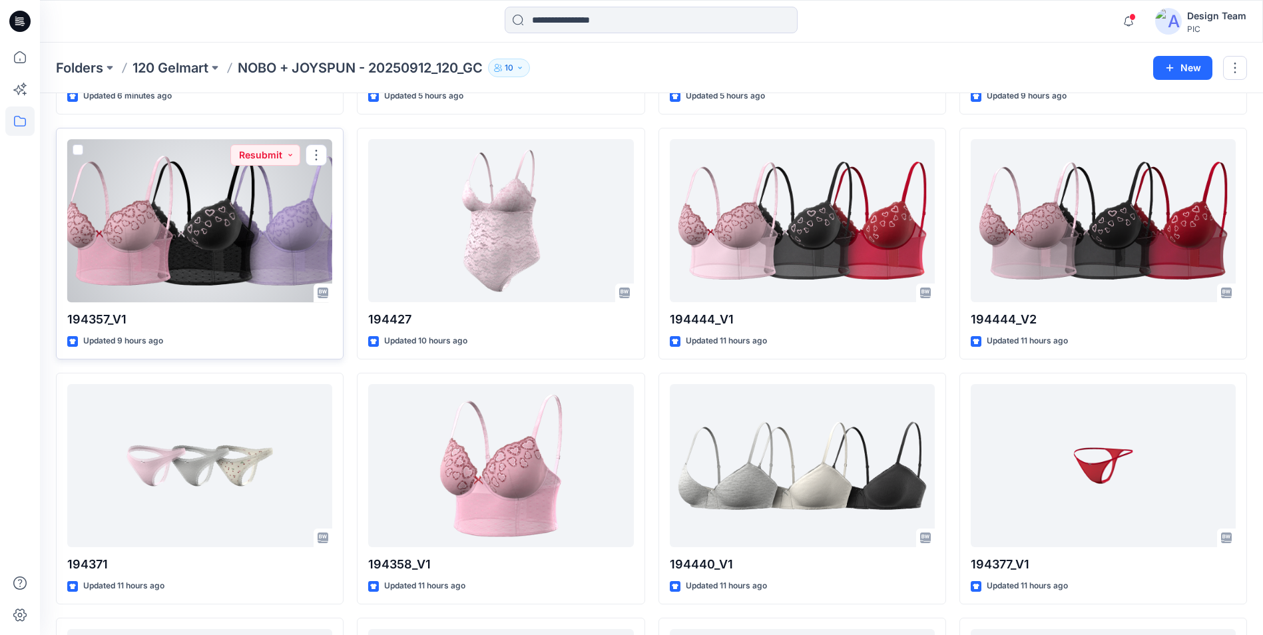
click at [251, 296] on div at bounding box center [199, 220] width 265 height 163
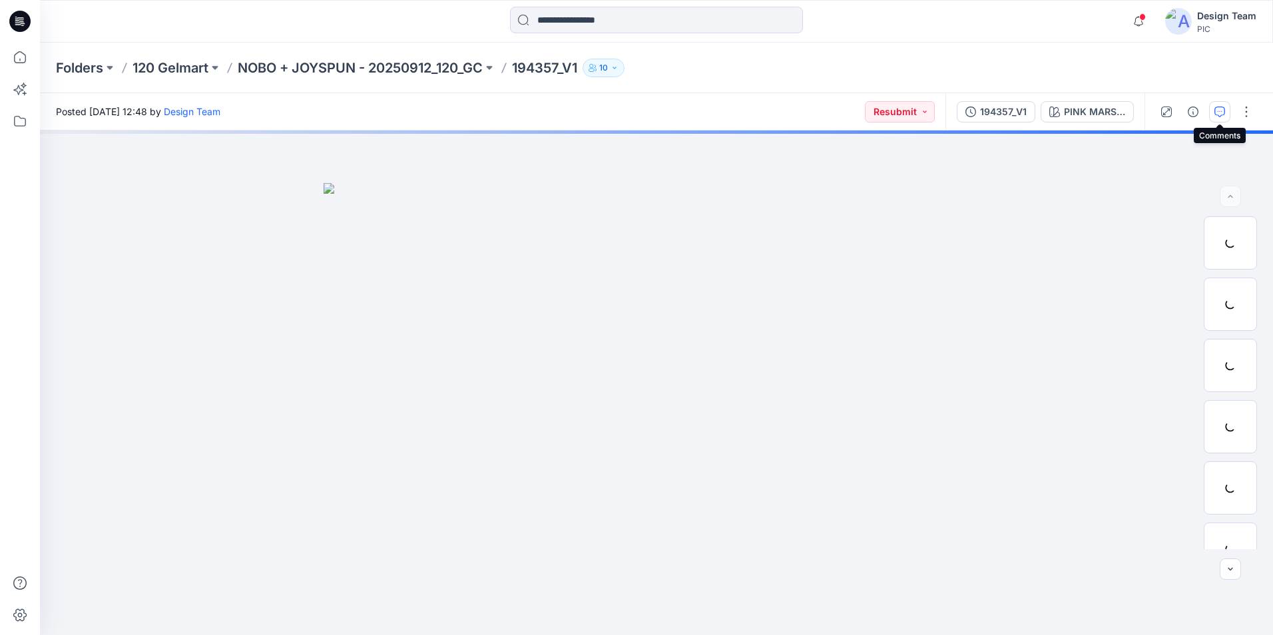
click at [1216, 115] on icon "button" at bounding box center [1219, 112] width 11 height 11
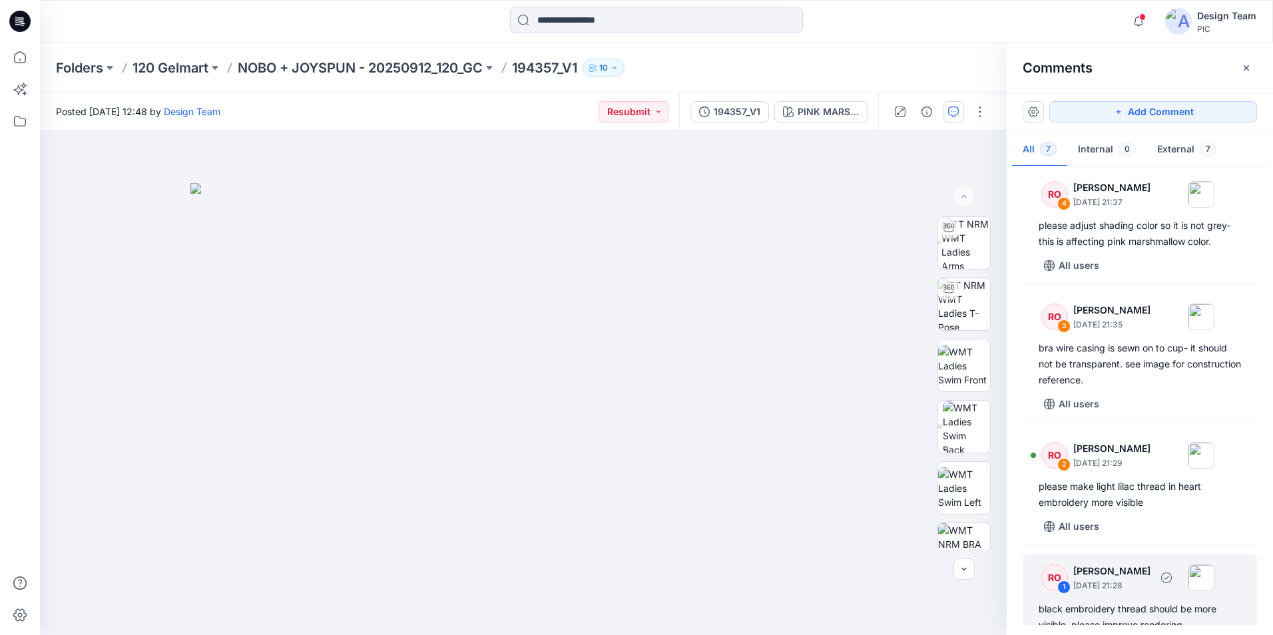
scroll to position [383, 0]
